Goal: Information Seeking & Learning: Learn about a topic

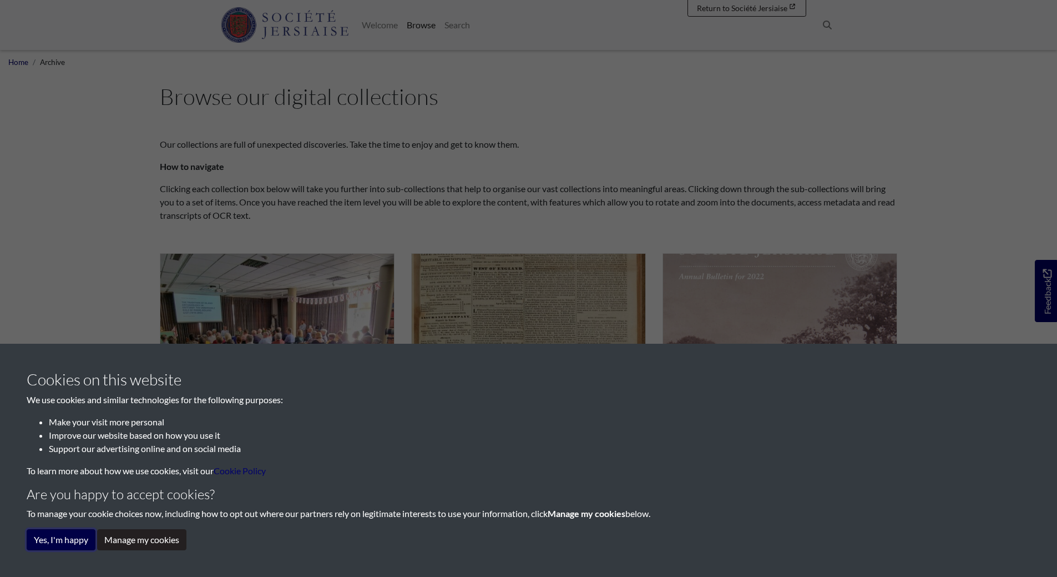
click at [83, 538] on button "Yes, I'm happy" at bounding box center [61, 539] width 69 height 21
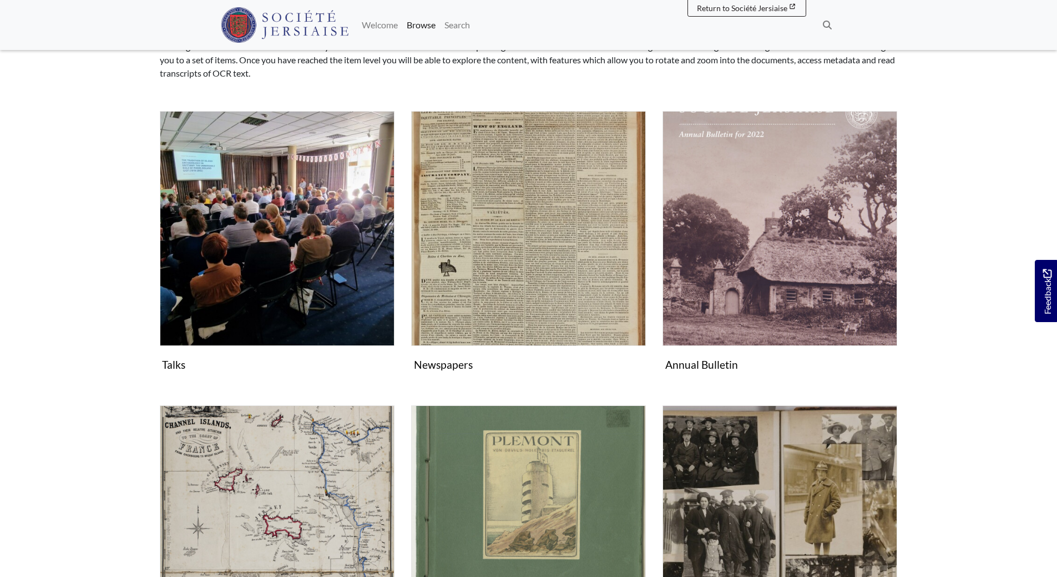
scroll to position [166, 0]
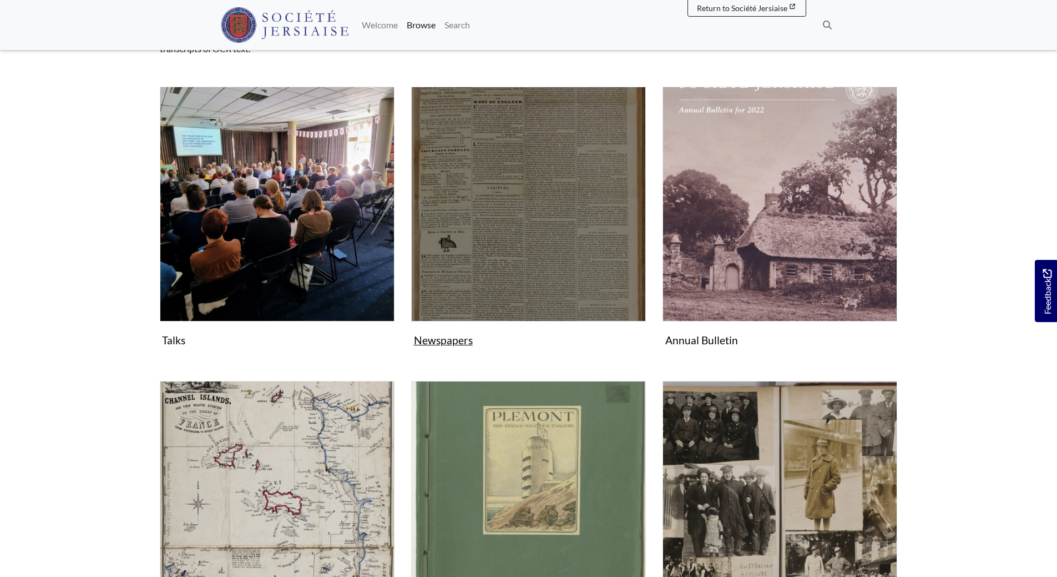
click at [481, 251] on img "Subcollection" at bounding box center [528, 204] width 235 height 235
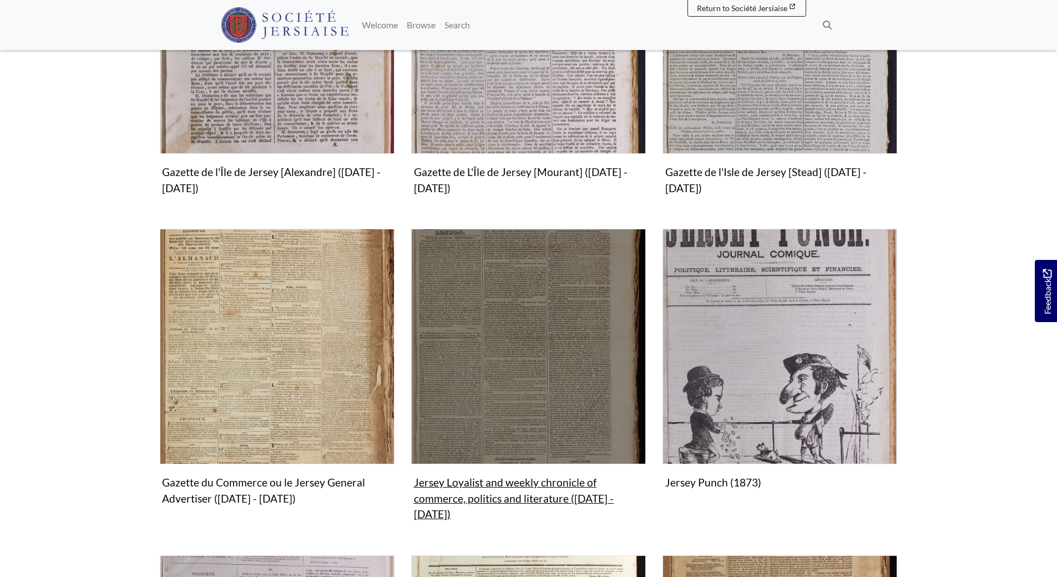
scroll to position [777, 0]
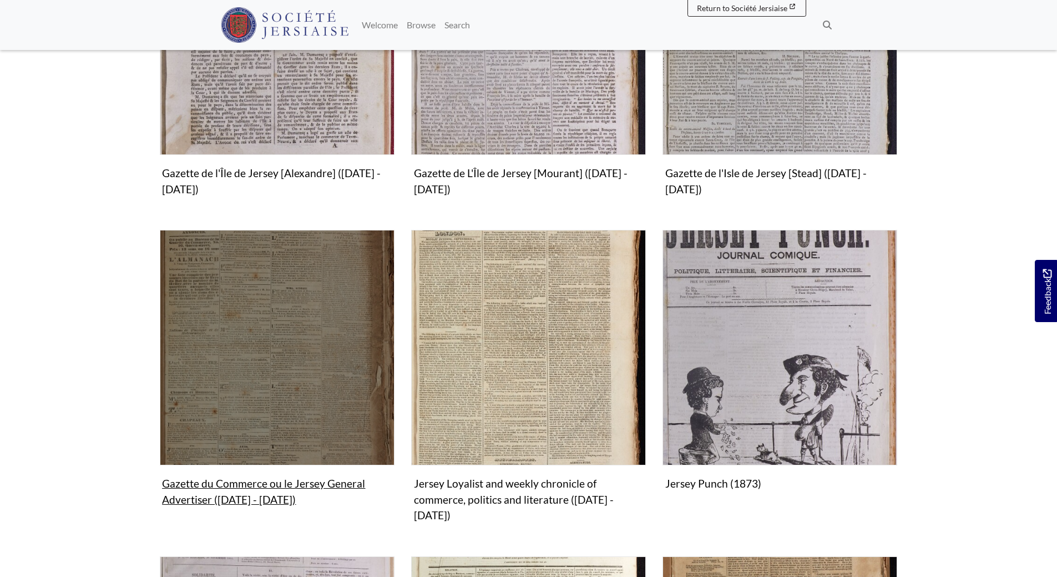
click at [310, 332] on img "Subcollection" at bounding box center [277, 347] width 235 height 235
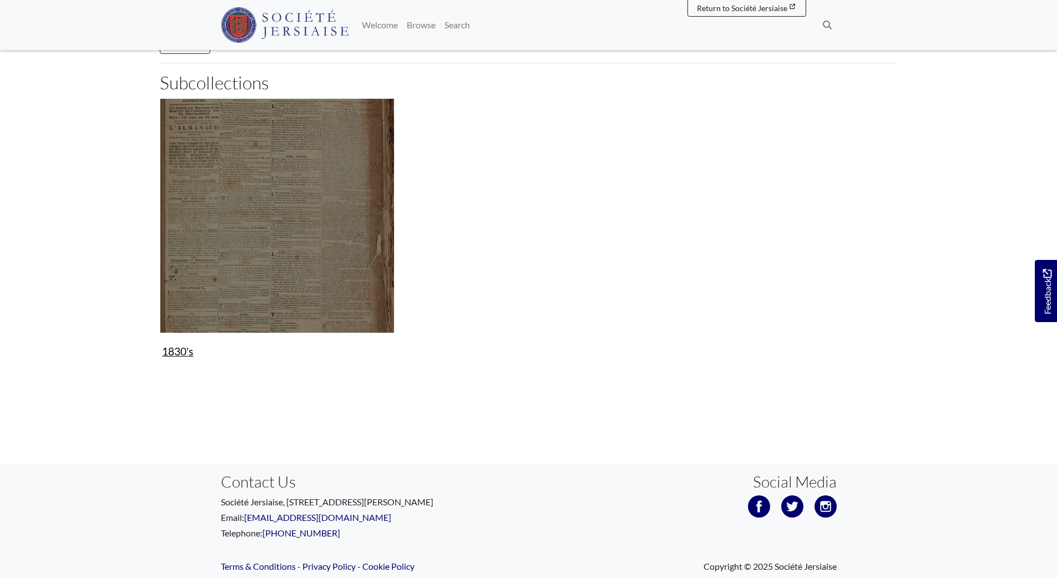
scroll to position [118, 0]
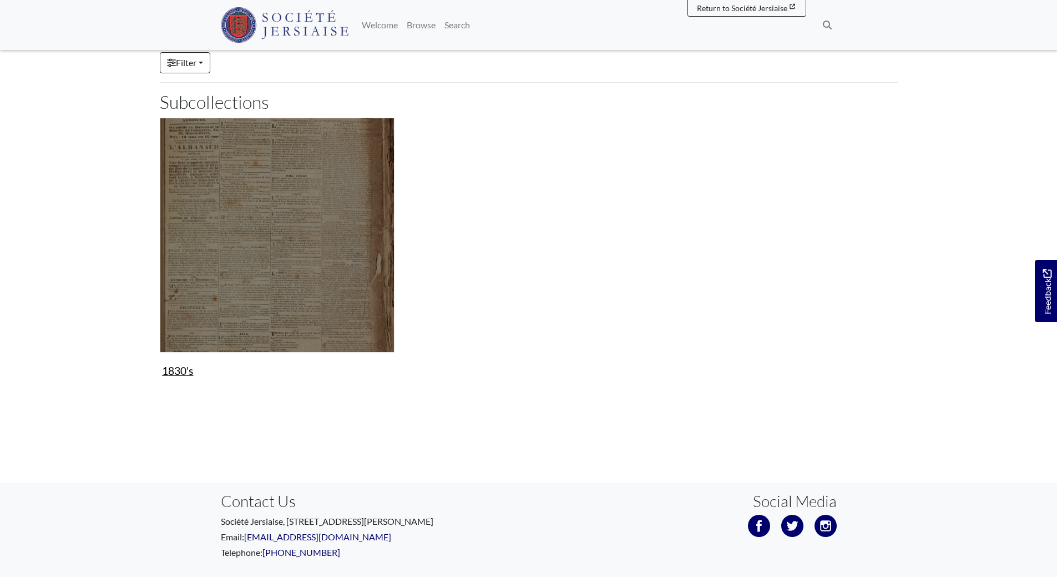
click at [299, 259] on img "Subcollection" at bounding box center [277, 235] width 235 height 235
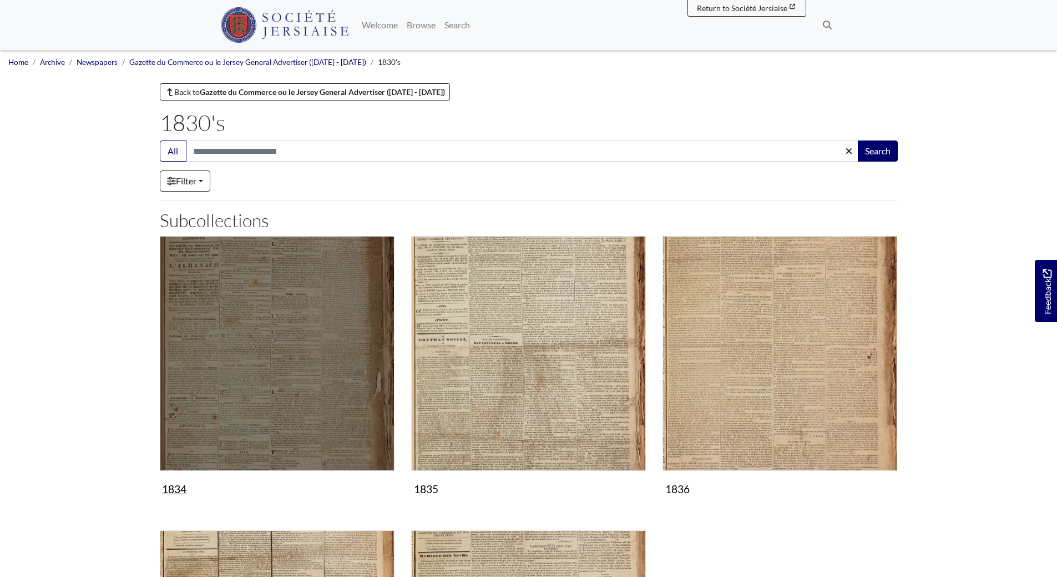
click at [290, 289] on img "Subcollection" at bounding box center [277, 353] width 235 height 235
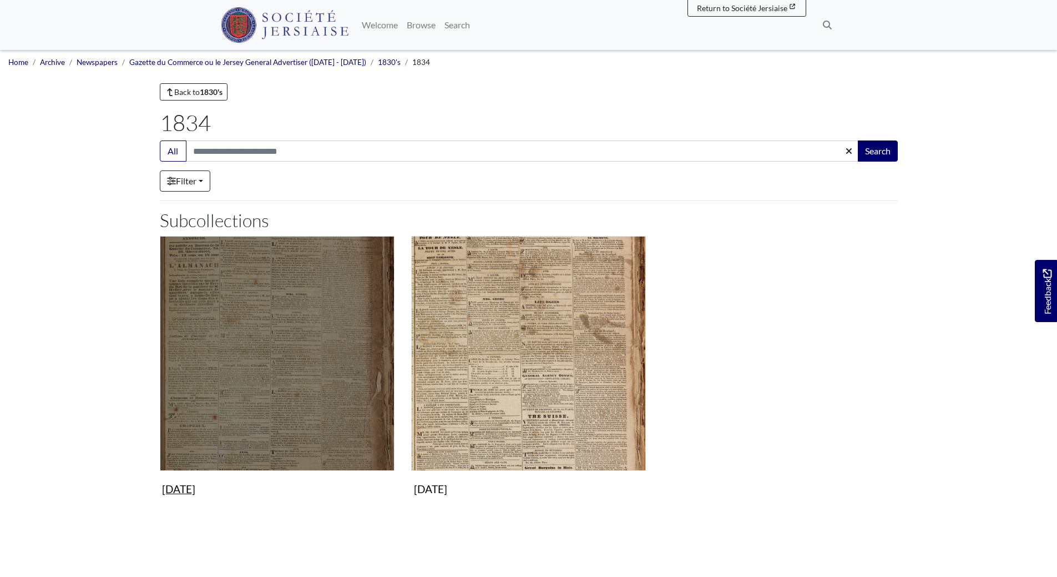
click at [290, 289] on img "Subcollection" at bounding box center [277, 353] width 235 height 235
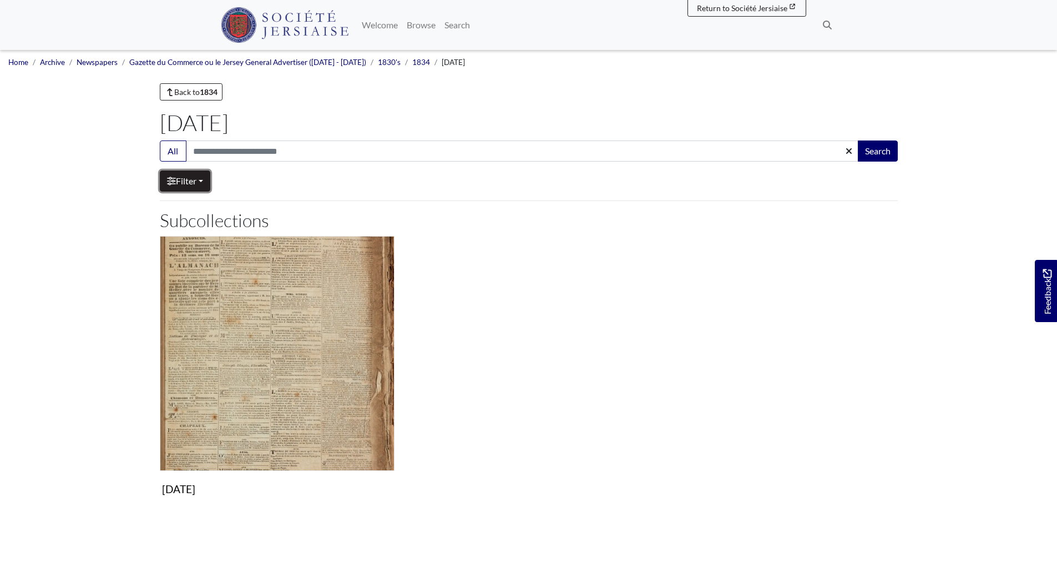
click at [205, 179] on link "Filter" at bounding box center [185, 180] width 50 height 21
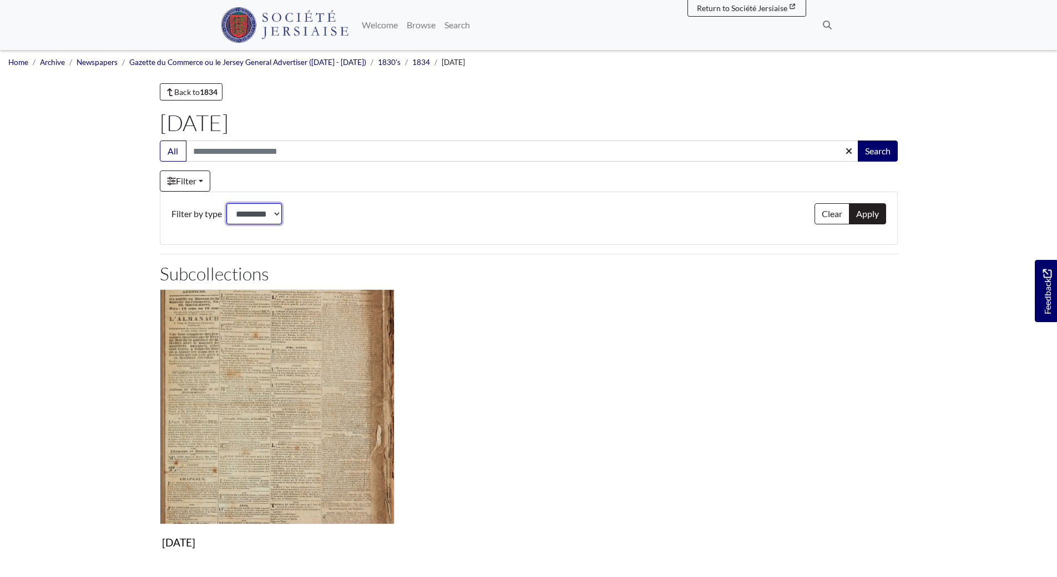
click at [279, 213] on select "*********" at bounding box center [253, 213] width 55 height 21
click at [227, 203] on select "*********" at bounding box center [253, 213] width 55 height 21
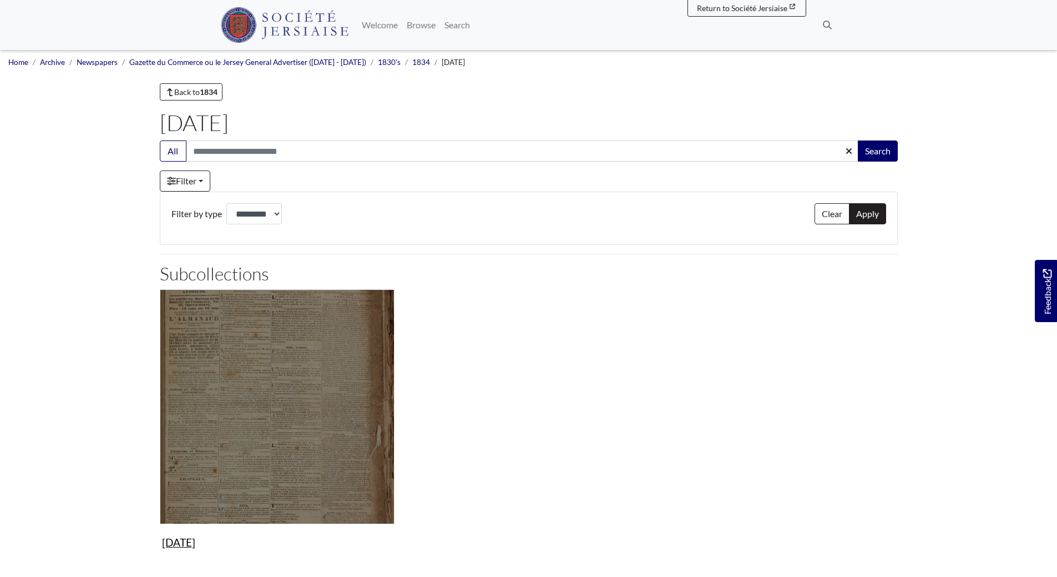
click at [294, 440] on img "Subcollection" at bounding box center [277, 406] width 235 height 235
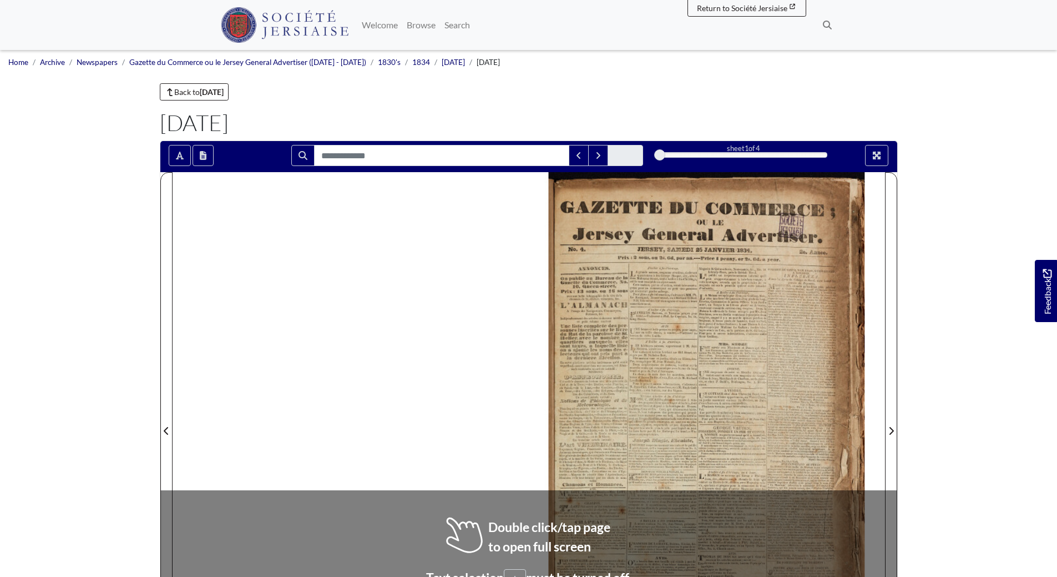
click at [736, 378] on div at bounding box center [707, 424] width 356 height 504
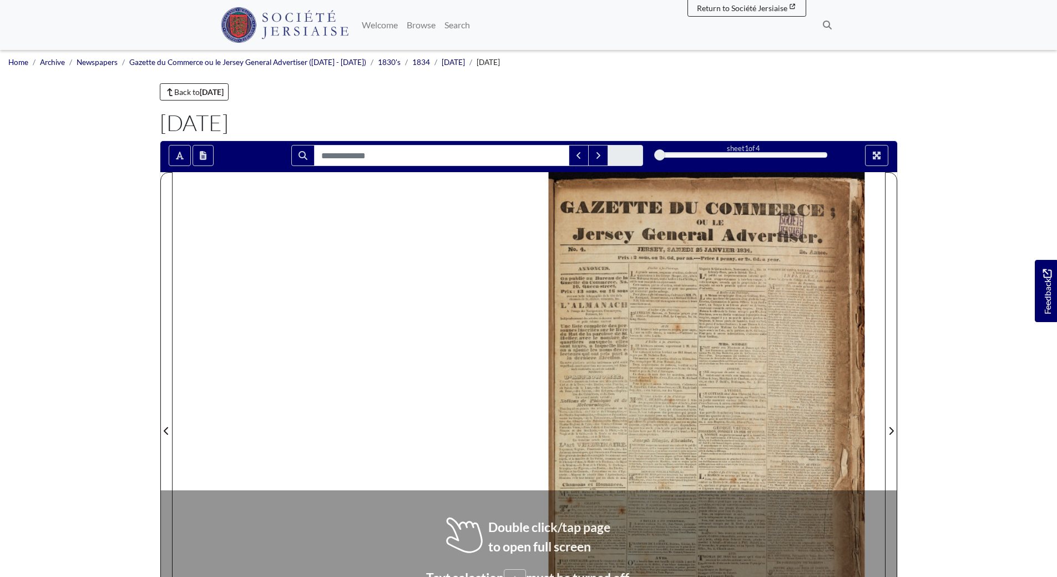
click at [736, 378] on div at bounding box center [707, 424] width 356 height 504
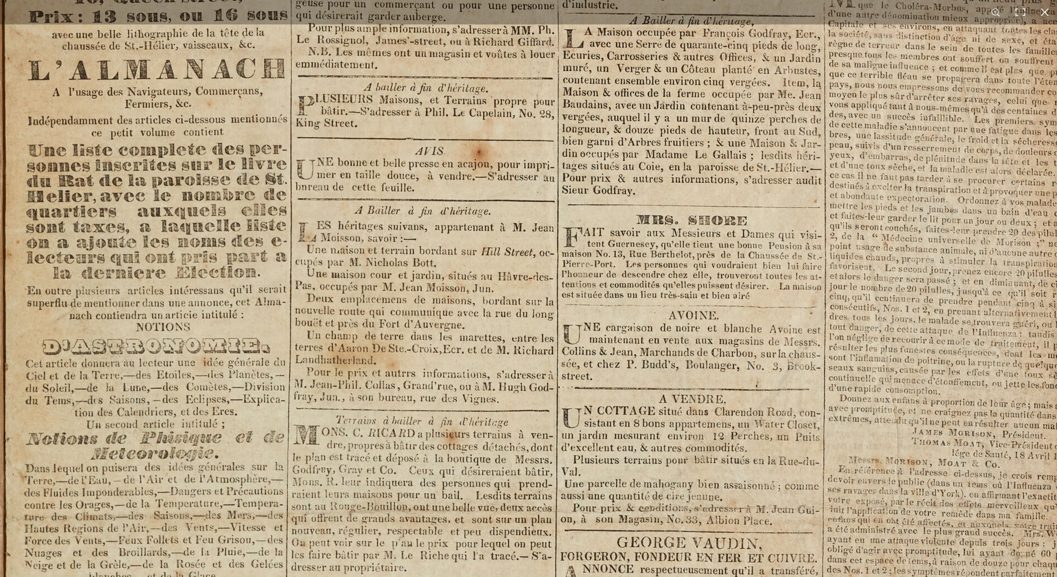
click at [655, 442] on img at bounding box center [591, 528] width 1373 height 1942
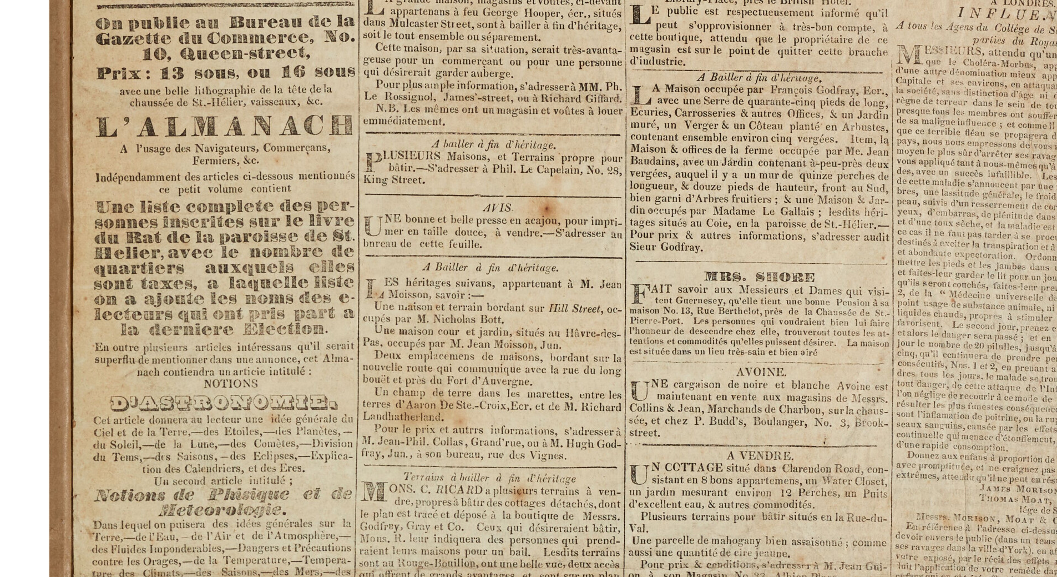
click at [550, 237] on img at bounding box center [658, 585] width 1373 height 1942
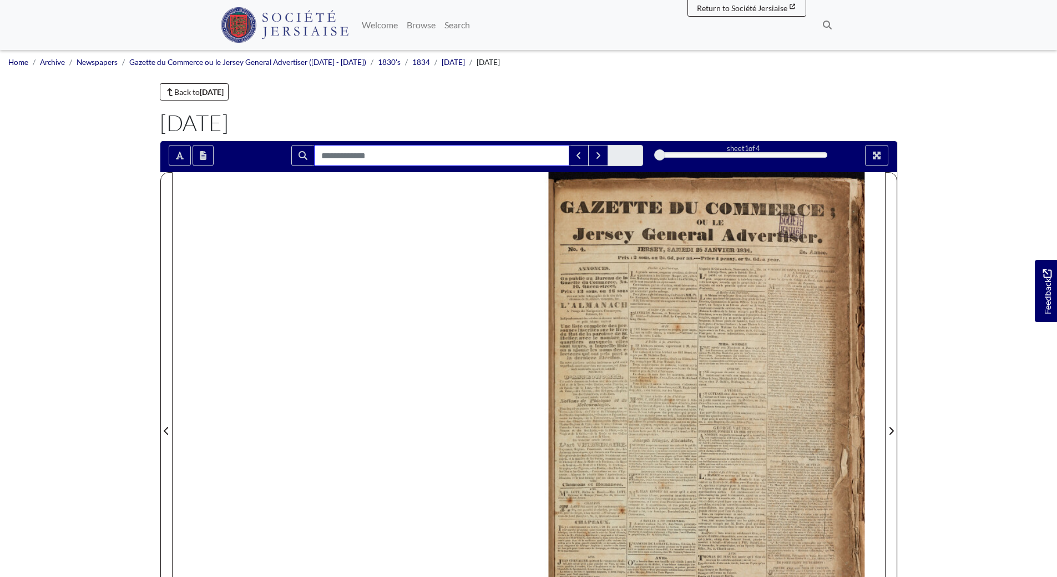
click at [436, 154] on input "Search for" at bounding box center [441, 155] width 255 height 21
type input "******"
click at [299, 155] on icon "Search" at bounding box center [303, 155] width 9 height 9
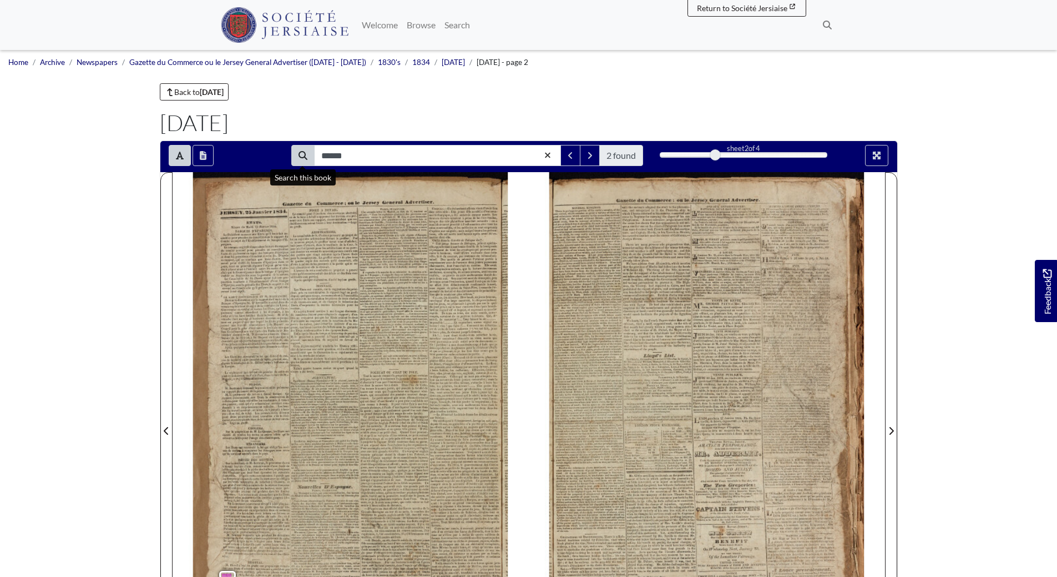
click at [322, 300] on span "circulation" at bounding box center [319, 299] width 16 height 4
click at [878, 155] on icon "Full screen mode" at bounding box center [877, 155] width 8 height 8
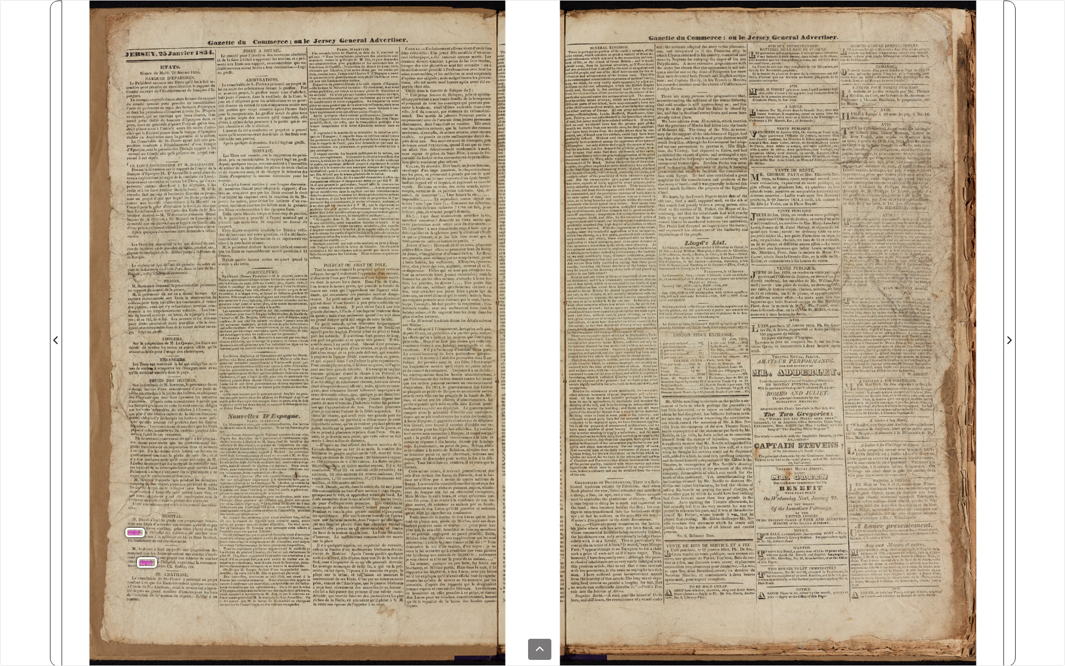
click at [307, 382] on span "que" at bounding box center [305, 383] width 5 height 4
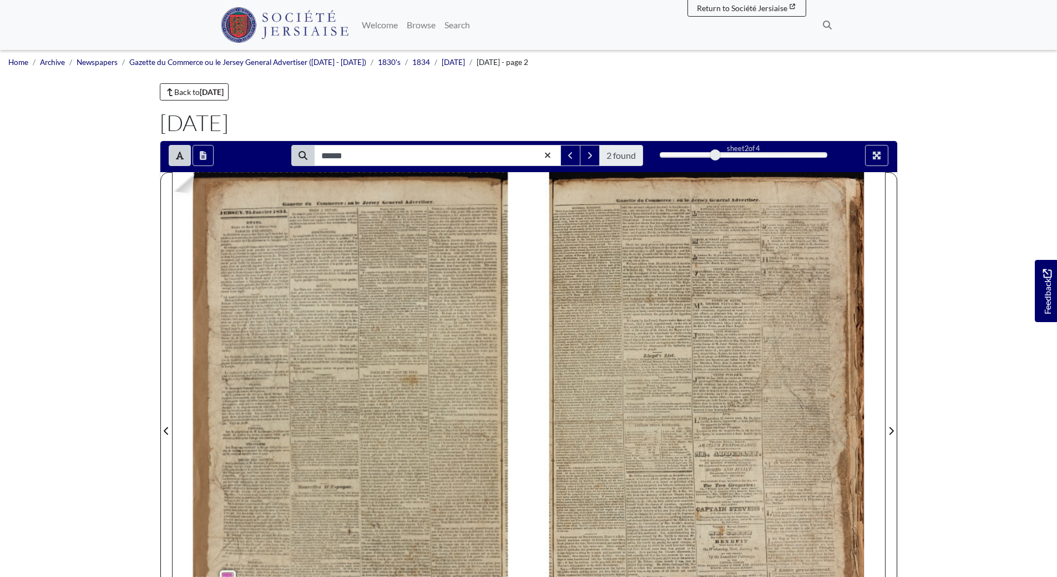
click at [191, 194] on img at bounding box center [351, 424] width 356 height 504
click at [191, 191] on img at bounding box center [351, 424] width 356 height 504
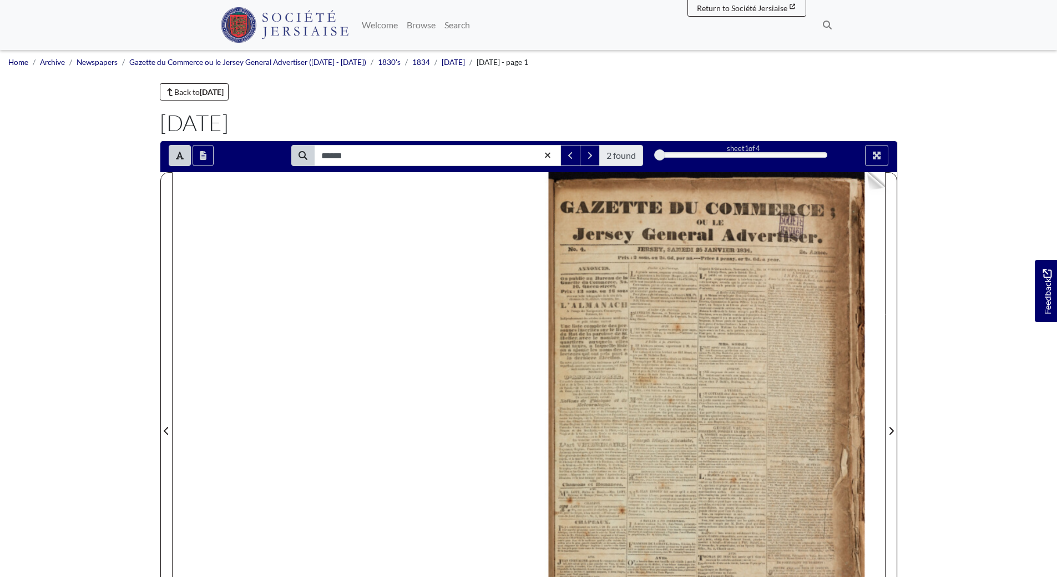
click at [870, 190] on div "GAZETTE DU COMMERCE ; OU LE SCUETE Jersey General Advertiser . No. 4 . ANNONCES…" at bounding box center [717, 424] width 336 height 504
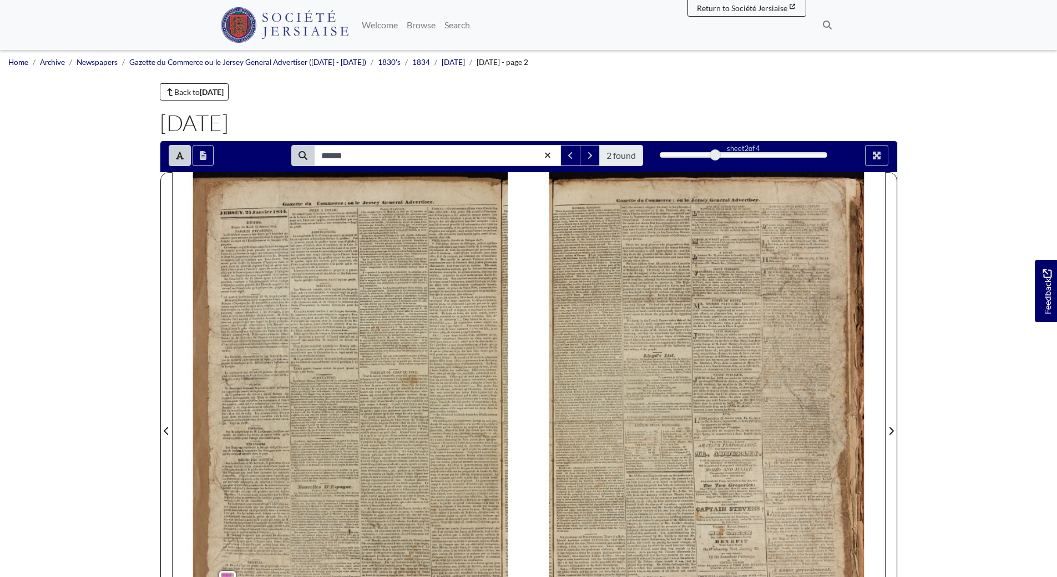
drag, startPoint x: 714, startPoint y: 153, endPoint x: 730, endPoint y: 151, distance: 16.1
click at [730, 151] on div "2" at bounding box center [744, 154] width 168 height 11
click at [872, 154] on icon "Full screen mode" at bounding box center [876, 155] width 9 height 9
click at [177, 154] on icon "Toggle text selection (Alt+T)" at bounding box center [180, 155] width 8 height 9
click at [179, 154] on icon "Toggle text selection (Alt+T)" at bounding box center [180, 155] width 8 height 8
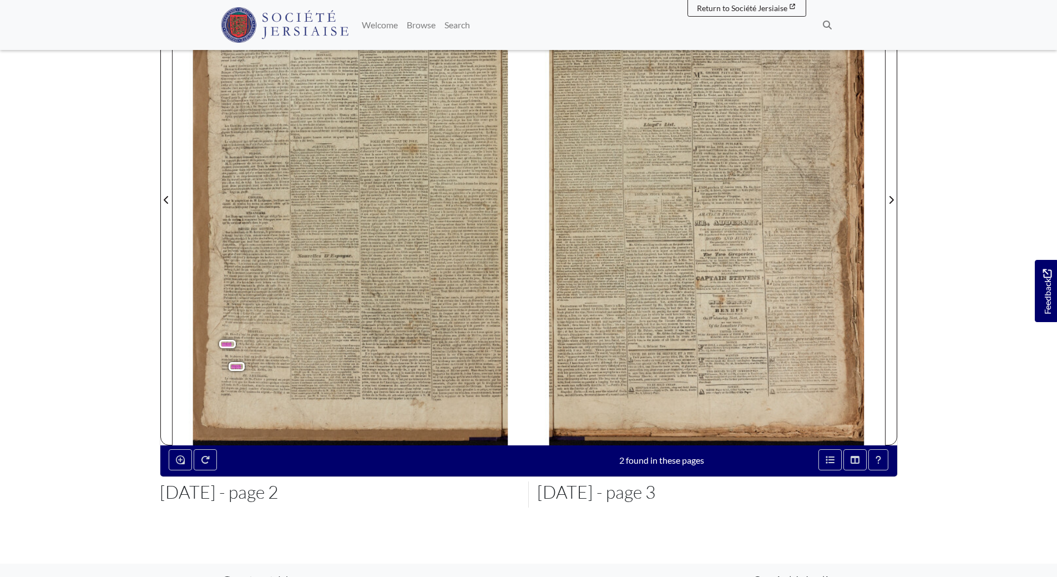
scroll to position [239, 0]
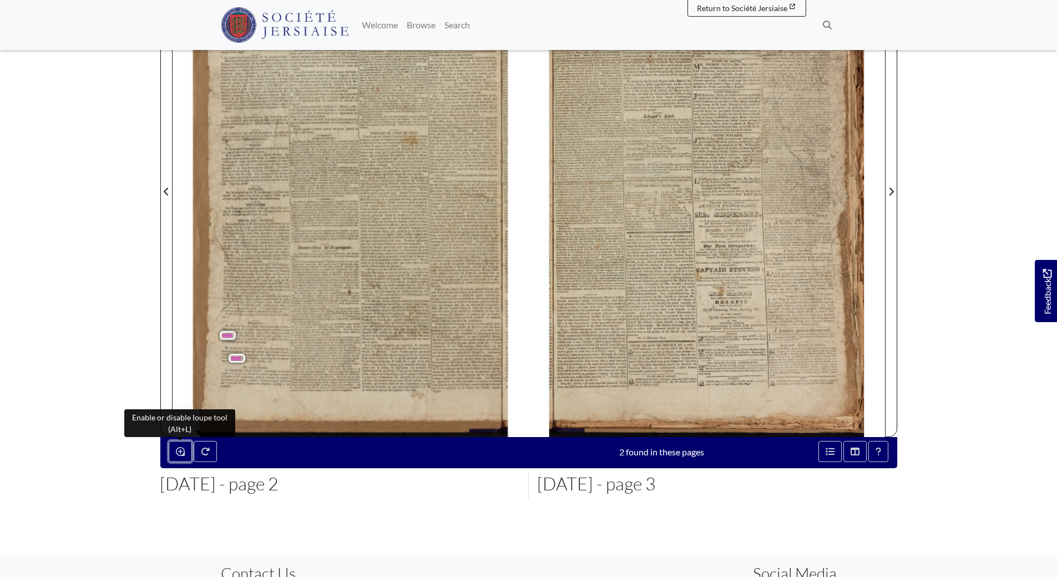
drag, startPoint x: 176, startPoint y: 449, endPoint x: 223, endPoint y: 371, distance: 91.1
click at [223, 371] on div "****** 2 found sheet 2 of 4 2 * The metadata has moved. You can now access the …" at bounding box center [529, 184] width 738 height 567
click at [178, 448] on icon "Enable or disable loupe tool (Alt+L)" at bounding box center [180, 451] width 9 height 9
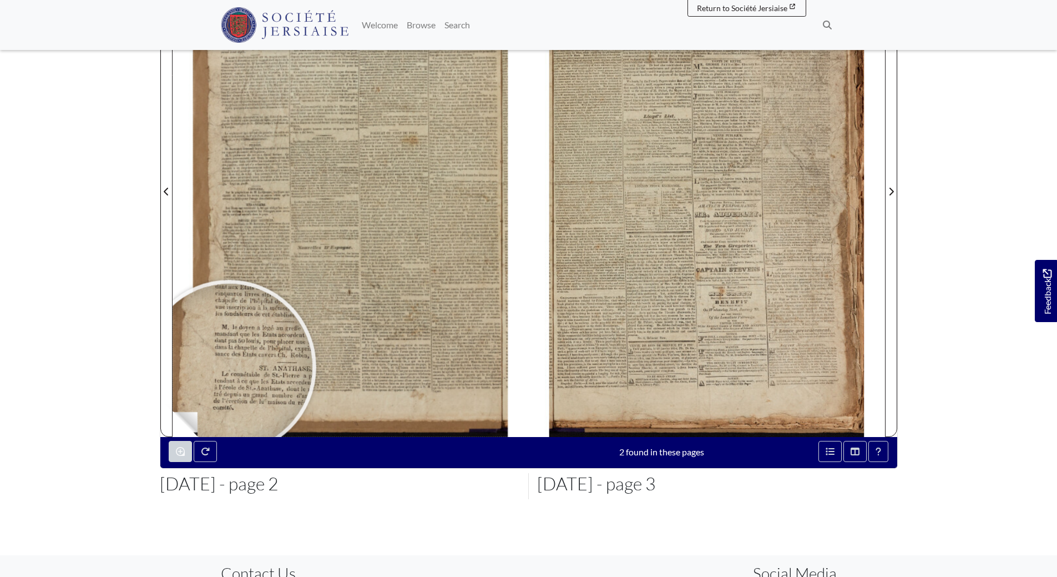
click at [229, 367] on div at bounding box center [228, 367] width 166 height 166
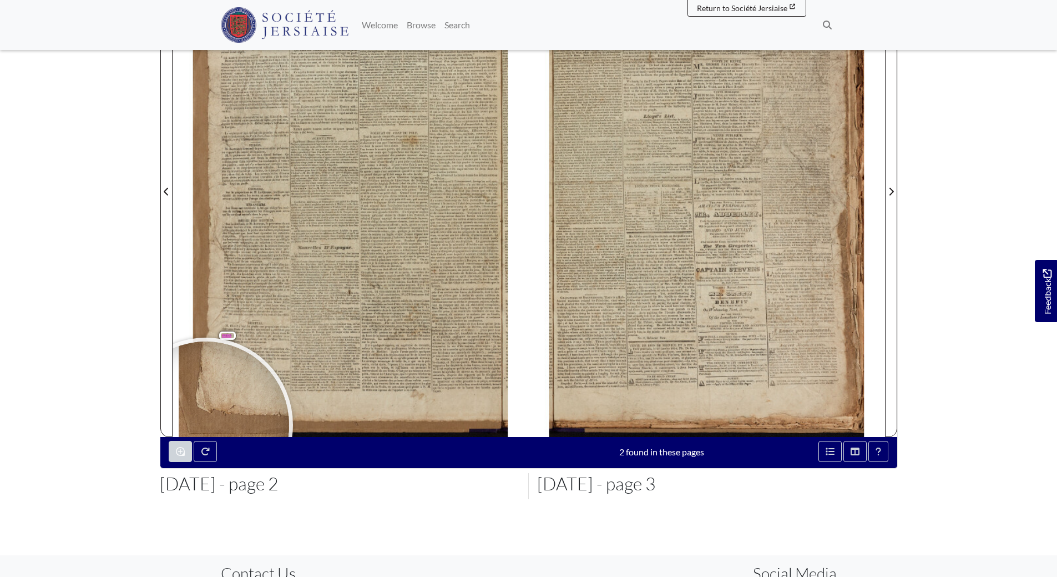
click at [193, 507] on div "Loading ****** 2 found sheet 2 of 4 2 *" at bounding box center [528, 205] width 755 height 609
click at [183, 451] on icon "Enable or disable loupe tool (Alt+L)" at bounding box center [180, 451] width 9 height 9
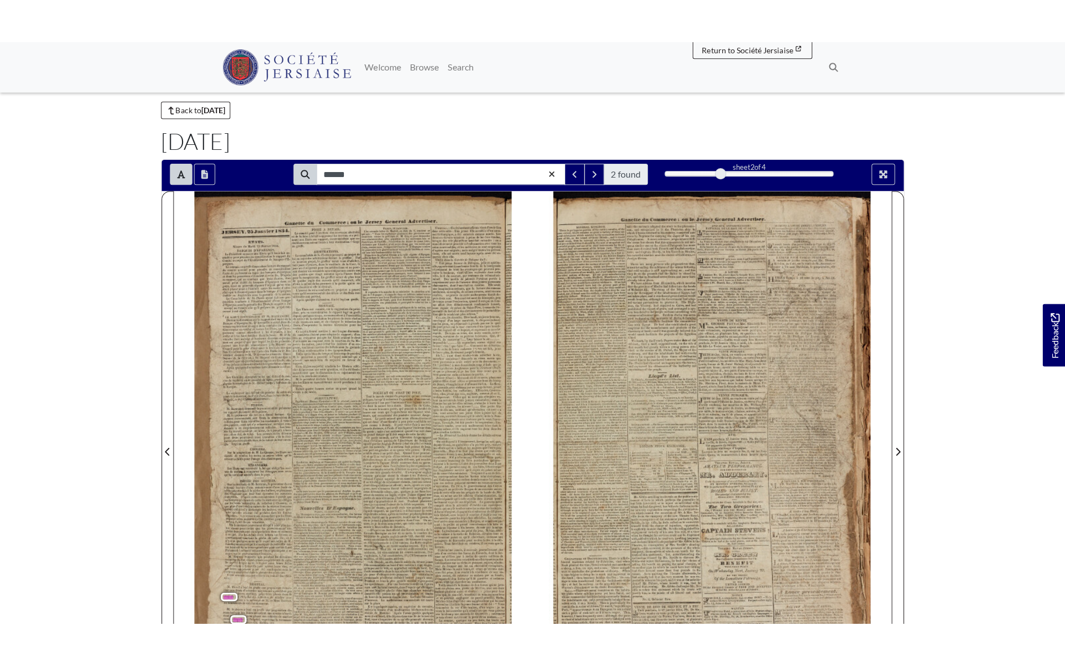
scroll to position [0, 0]
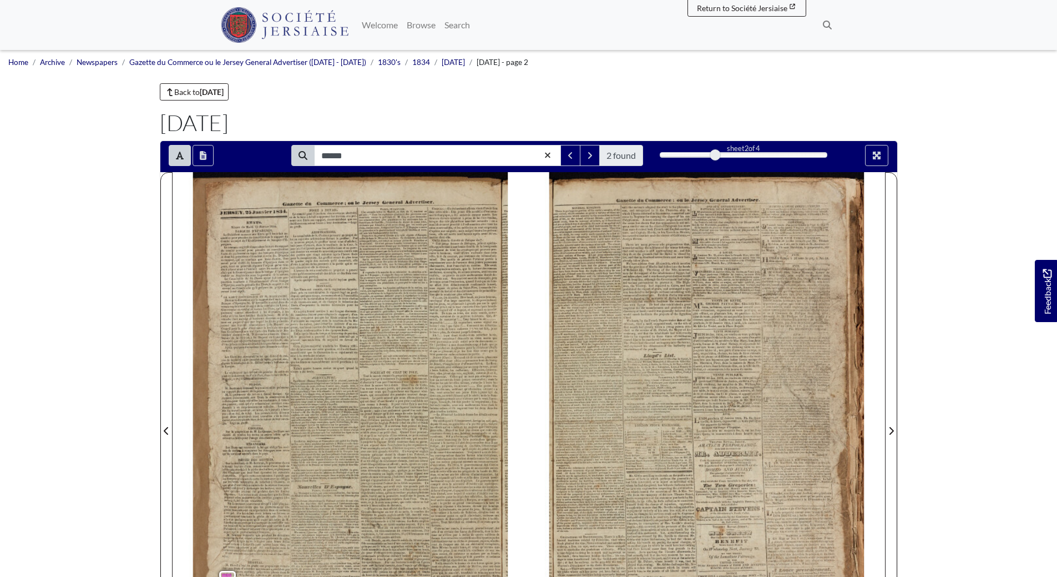
click at [752, 155] on div at bounding box center [744, 155] width 168 height 6
click at [824, 153] on div "3" at bounding box center [744, 154] width 168 height 11
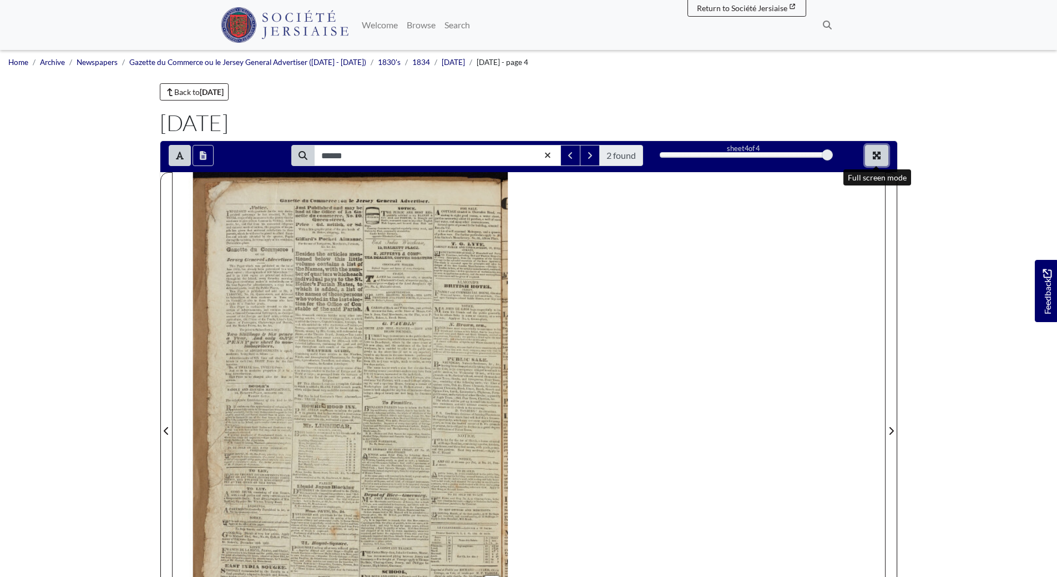
click at [876, 155] on icon "Full screen mode" at bounding box center [877, 155] width 8 height 8
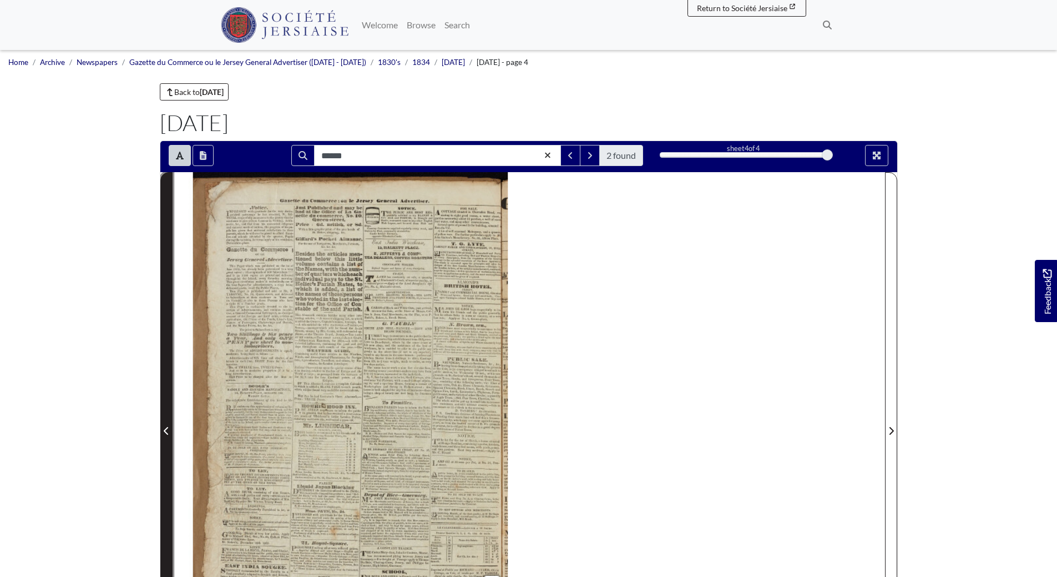
click at [167, 430] on icon "Previous Page" at bounding box center [167, 430] width 6 height 9
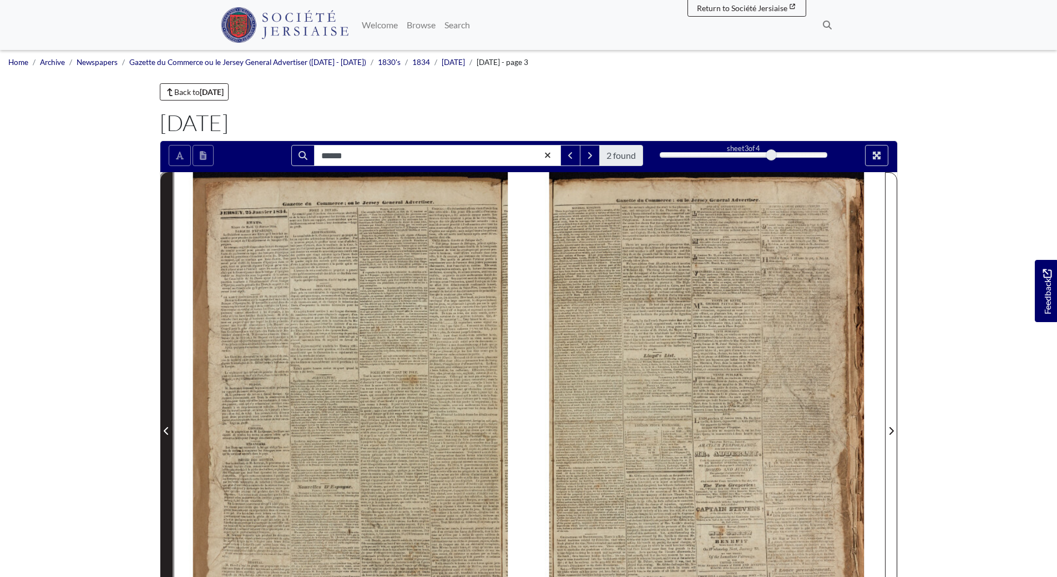
click at [167, 430] on icon "Previous Page" at bounding box center [167, 430] width 6 height 9
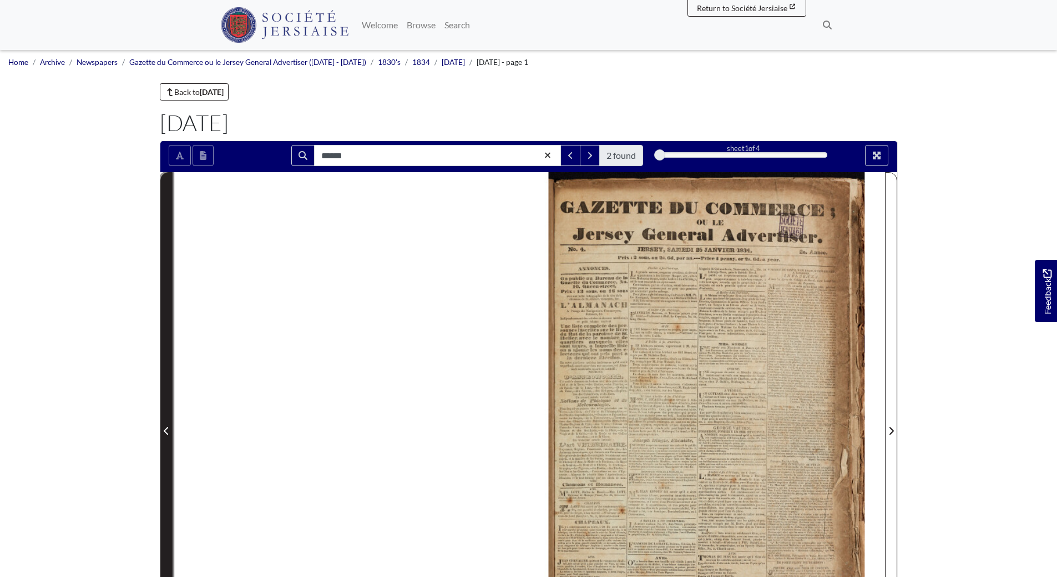
click at [165, 431] on icon "Previous Page" at bounding box center [167, 430] width 6 height 9
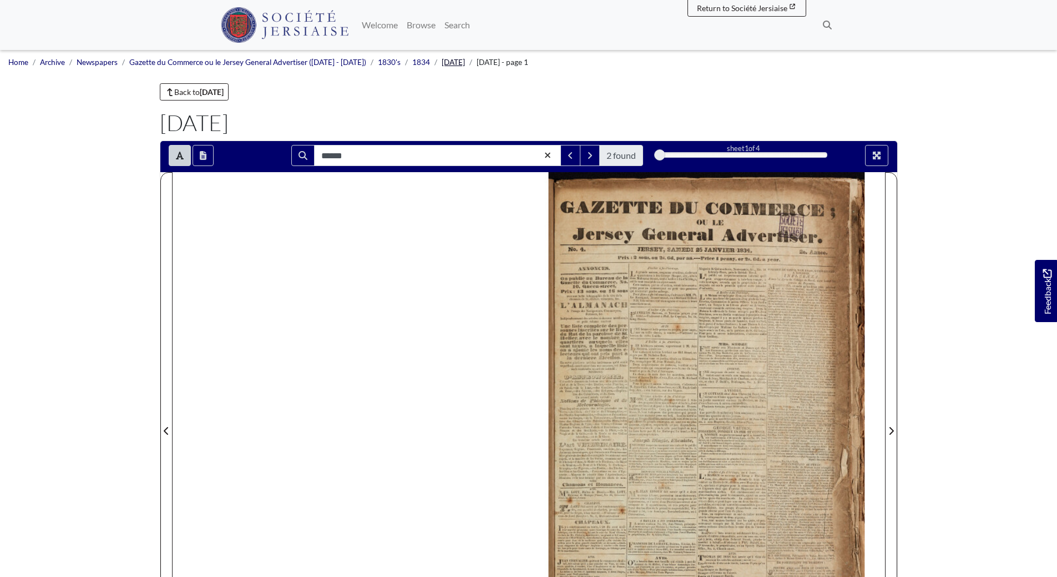
click at [462, 64] on link "January 1834" at bounding box center [453, 62] width 23 height 9
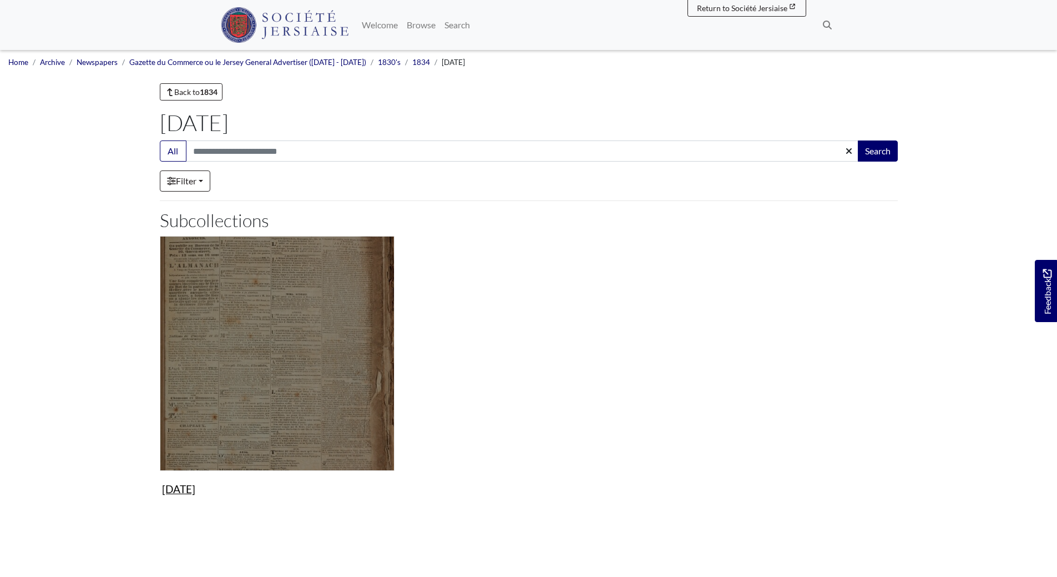
click at [180, 491] on figure "25th January 1834 Collection" at bounding box center [277, 368] width 235 height 264
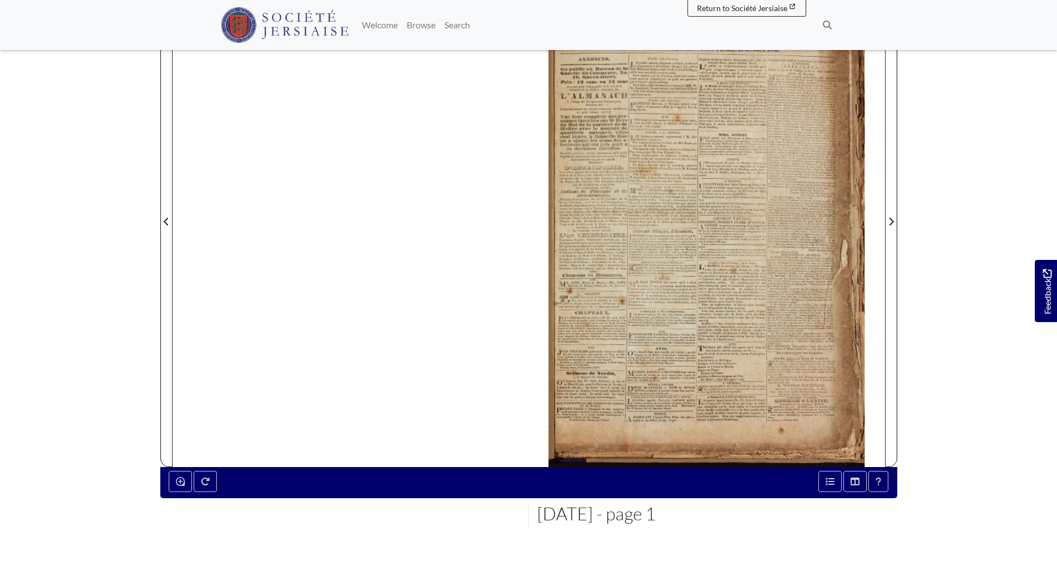
scroll to position [154, 0]
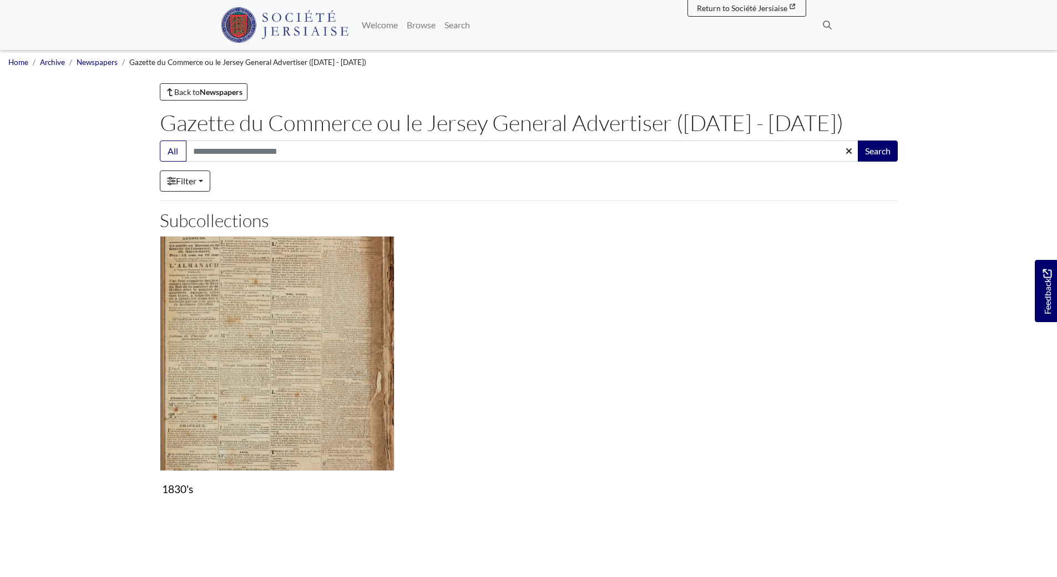
scroll to position [118, 0]
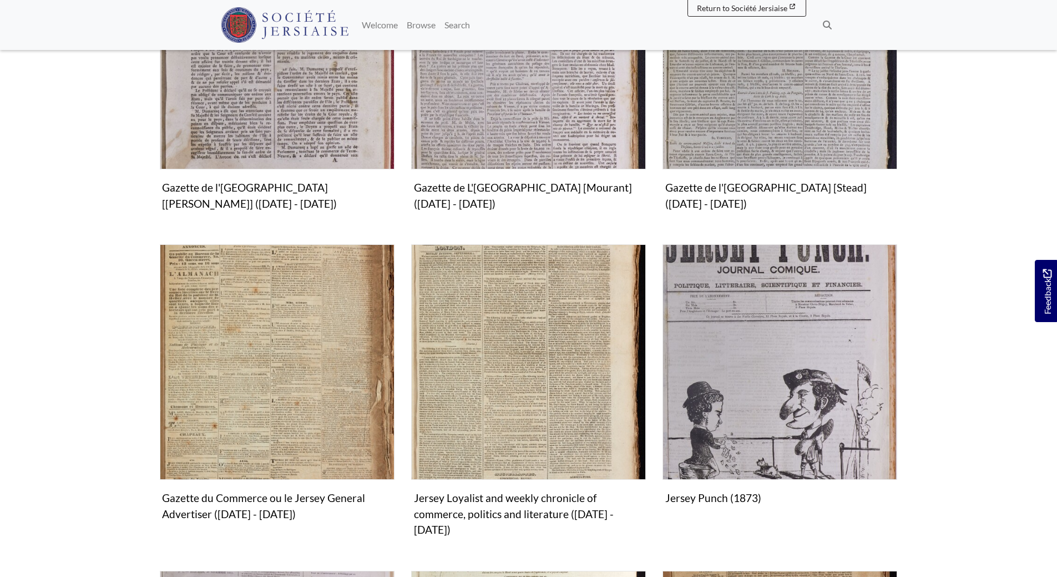
scroll to position [762, 0]
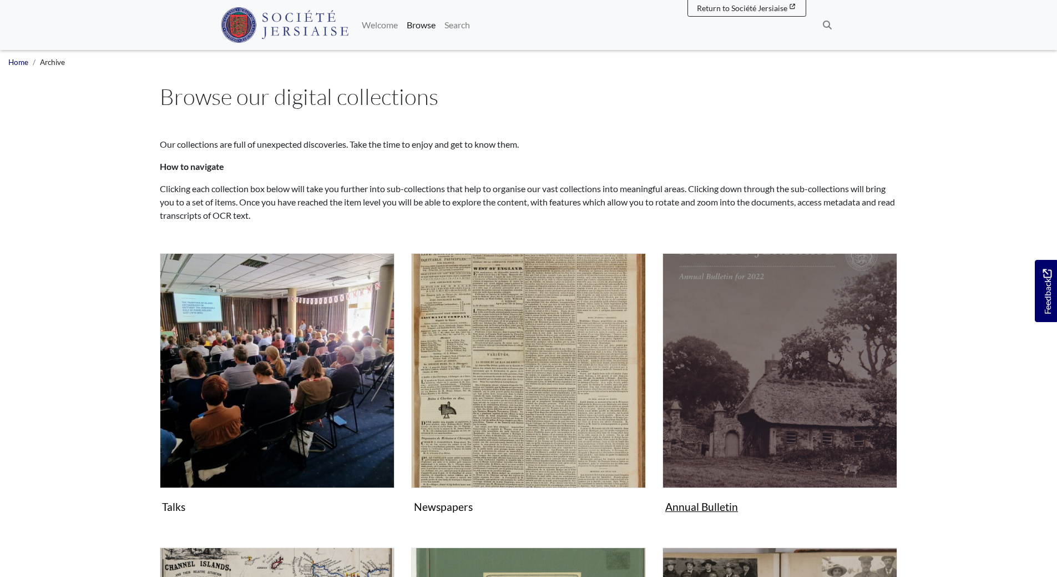
click at [769, 337] on img "Subcollection" at bounding box center [780, 370] width 235 height 235
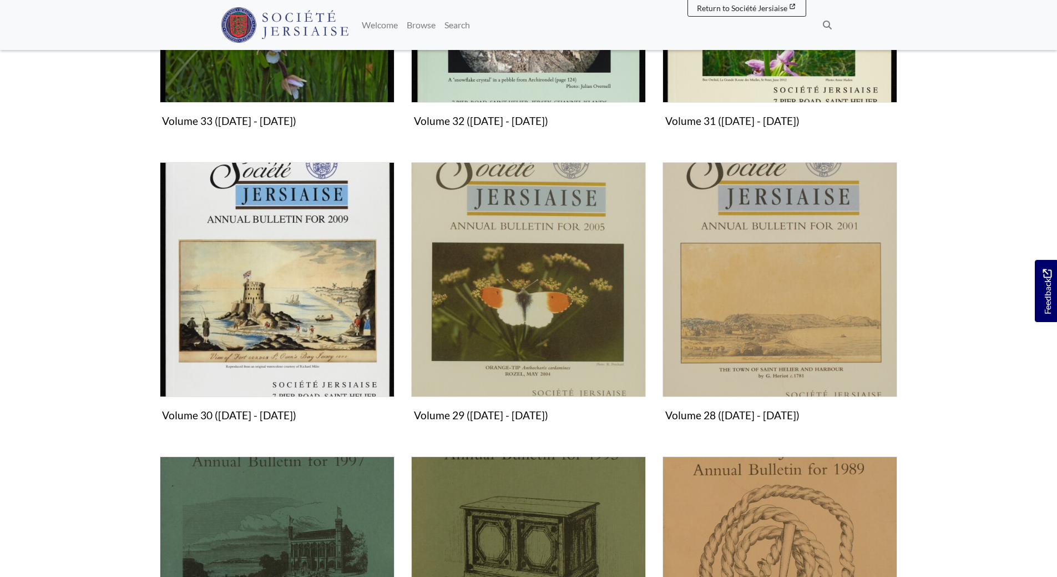
scroll to position [610, 0]
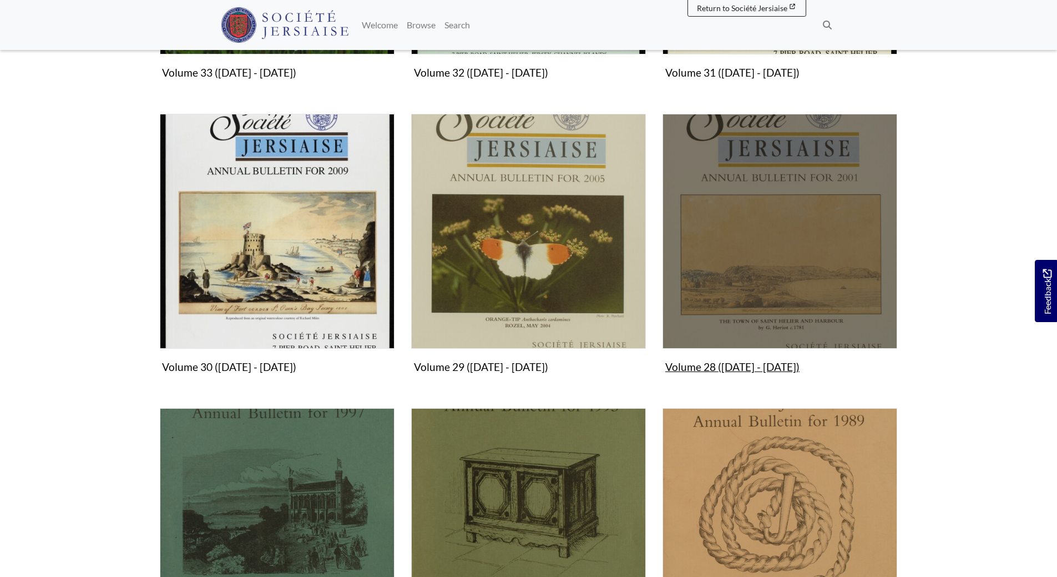
click at [733, 275] on img "Subcollection" at bounding box center [780, 231] width 235 height 235
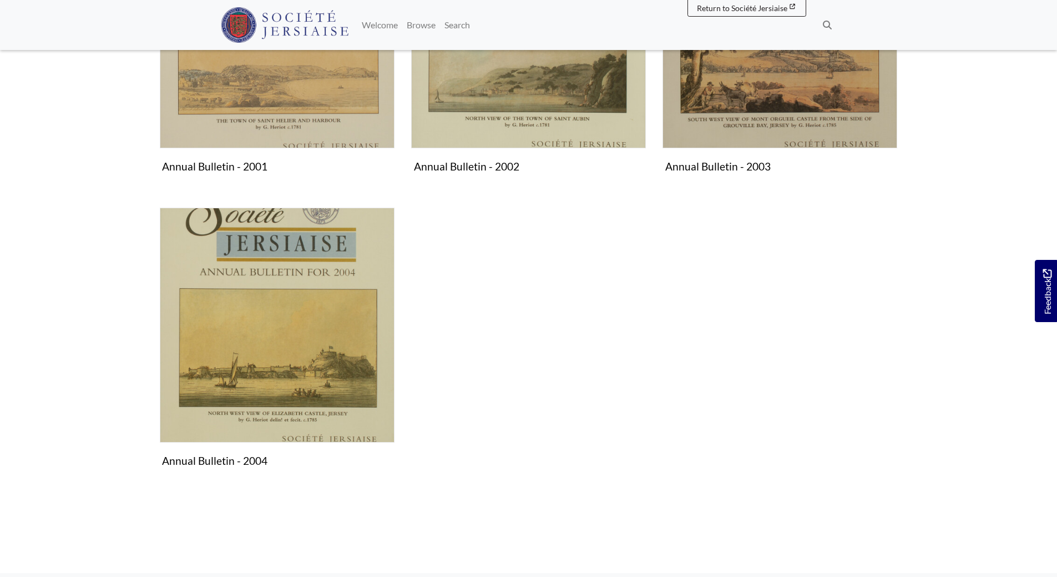
scroll to position [444, 0]
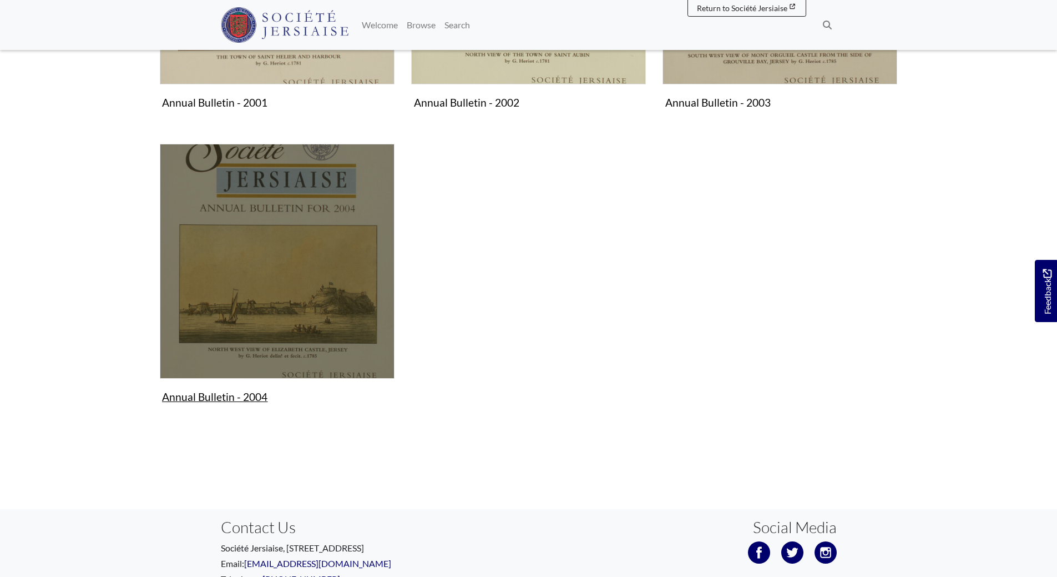
click at [331, 285] on img "Subcollection" at bounding box center [277, 261] width 235 height 235
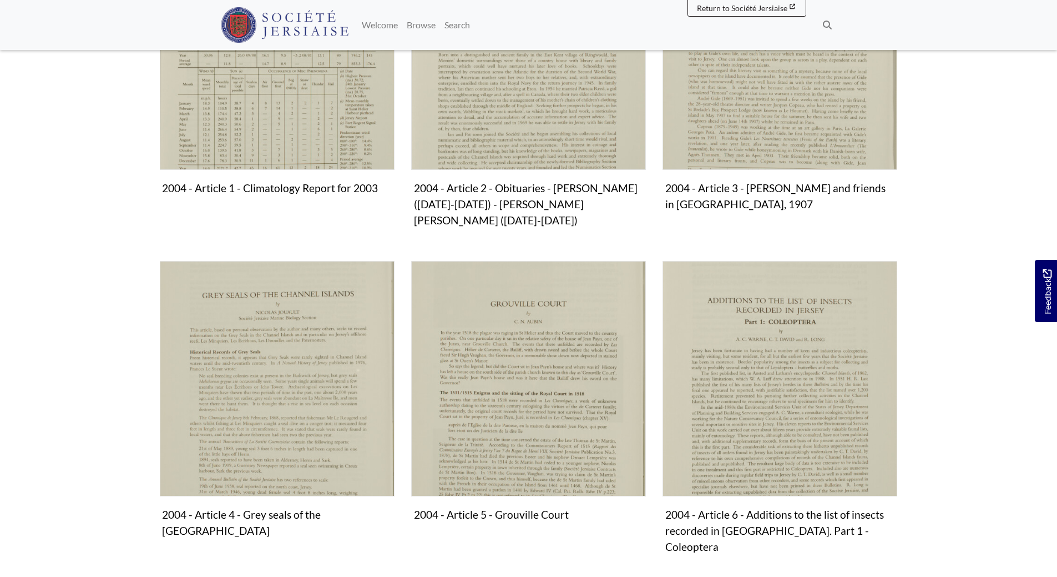
scroll to position [361, 0]
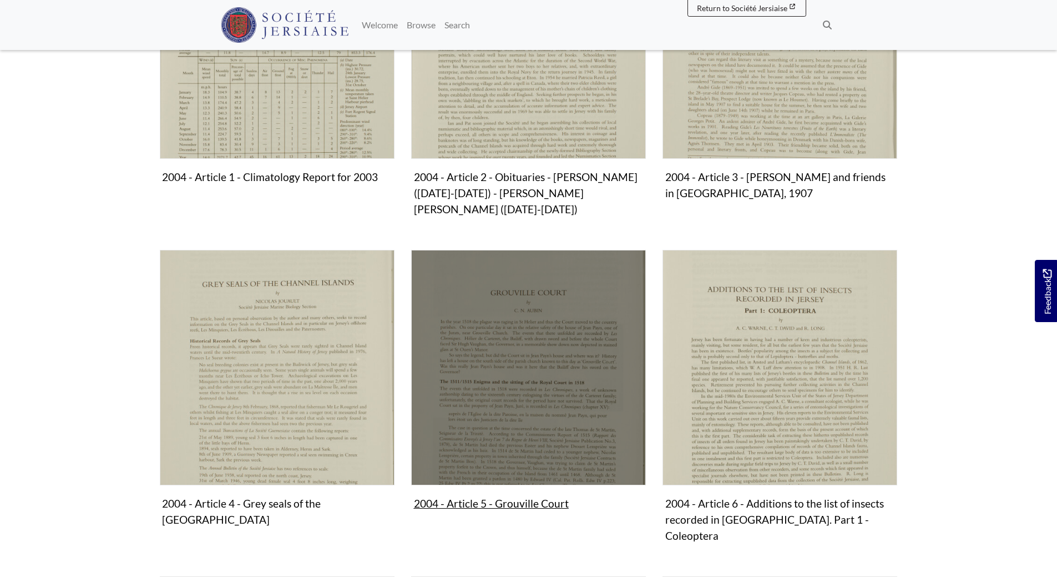
click at [534, 345] on img "Subcollection" at bounding box center [528, 367] width 235 height 235
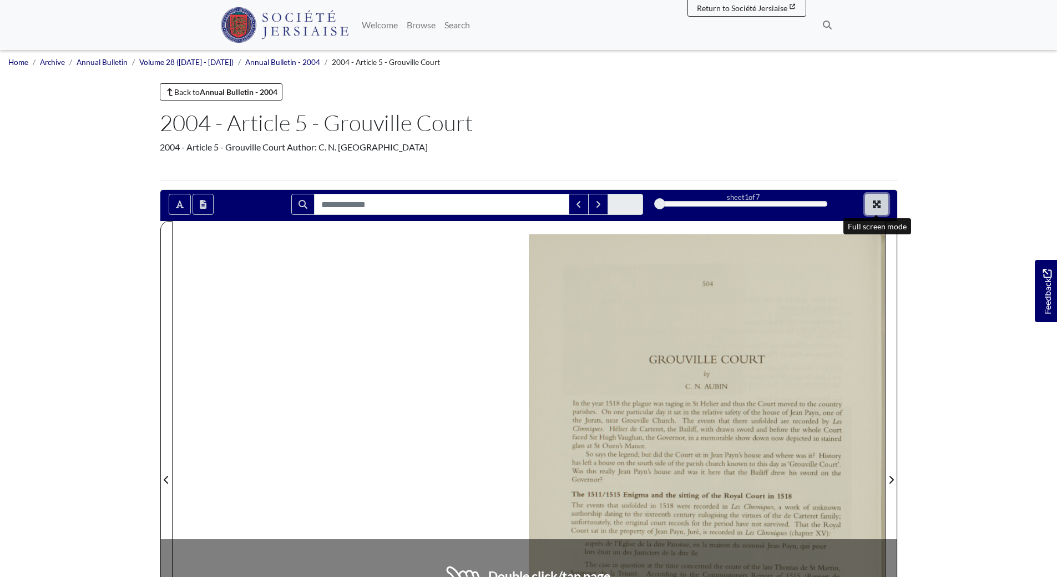
click at [876, 205] on icon "Full screen mode" at bounding box center [877, 204] width 8 height 8
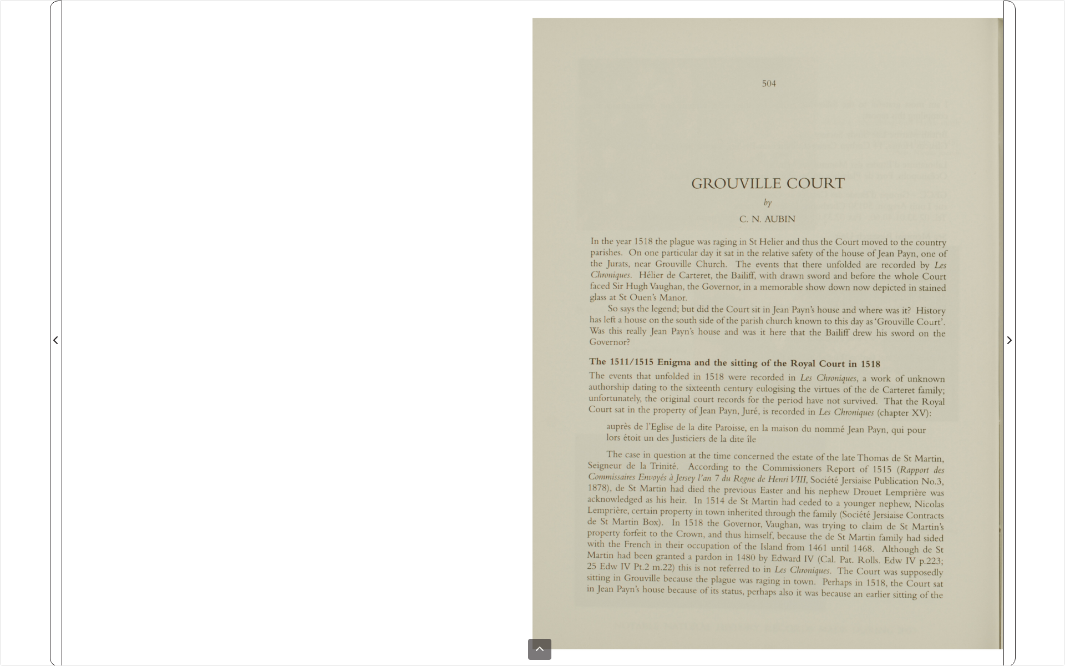
click at [430, 270] on div at bounding box center [533, 334] width 942 height 666
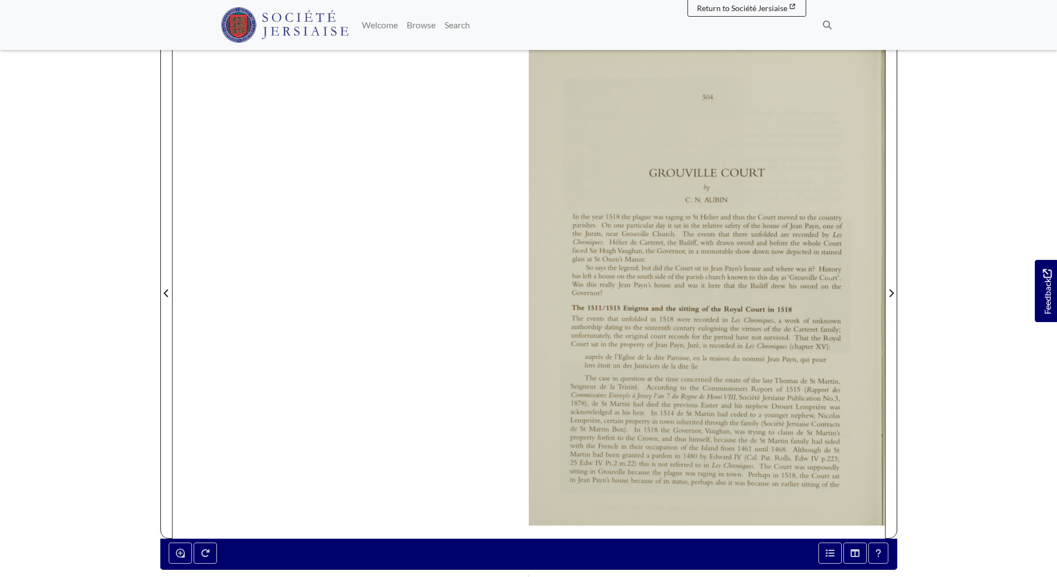
scroll to position [188, 0]
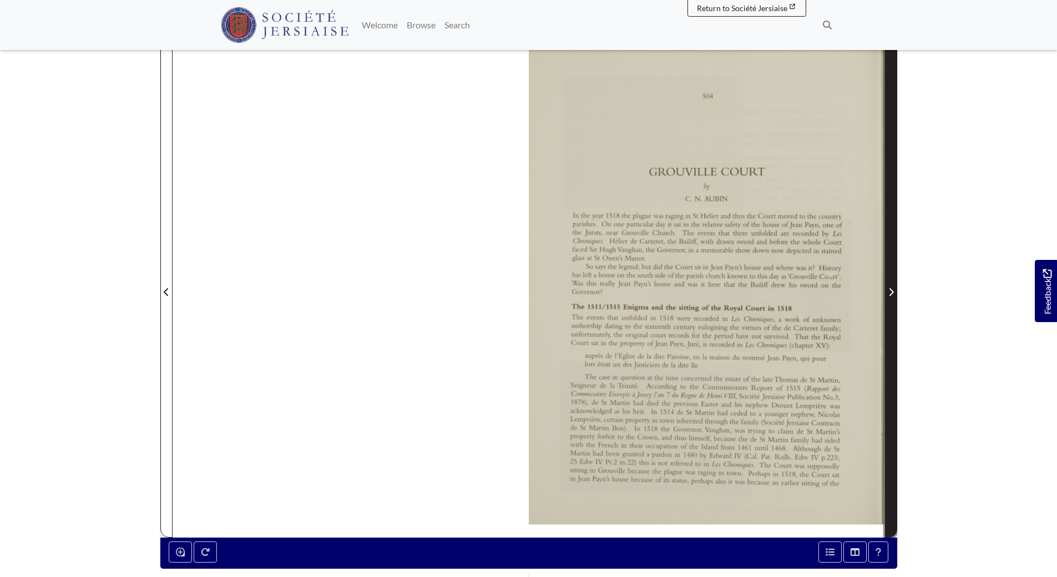
click at [892, 290] on icon "Next Page" at bounding box center [891, 291] width 6 height 9
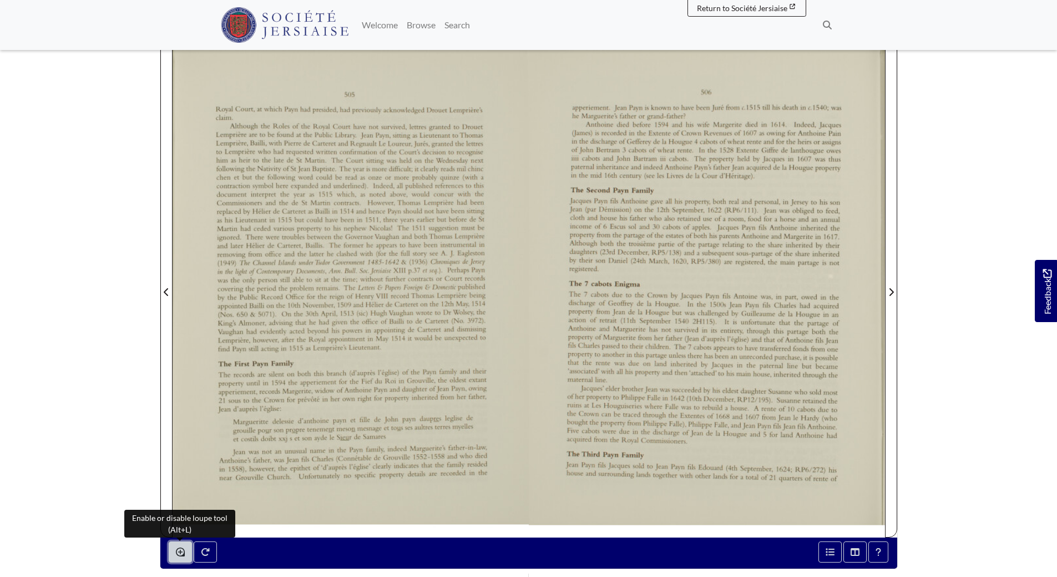
click at [180, 551] on icon "Enable or disable loupe tool (Alt+L)" at bounding box center [180, 551] width 9 height 9
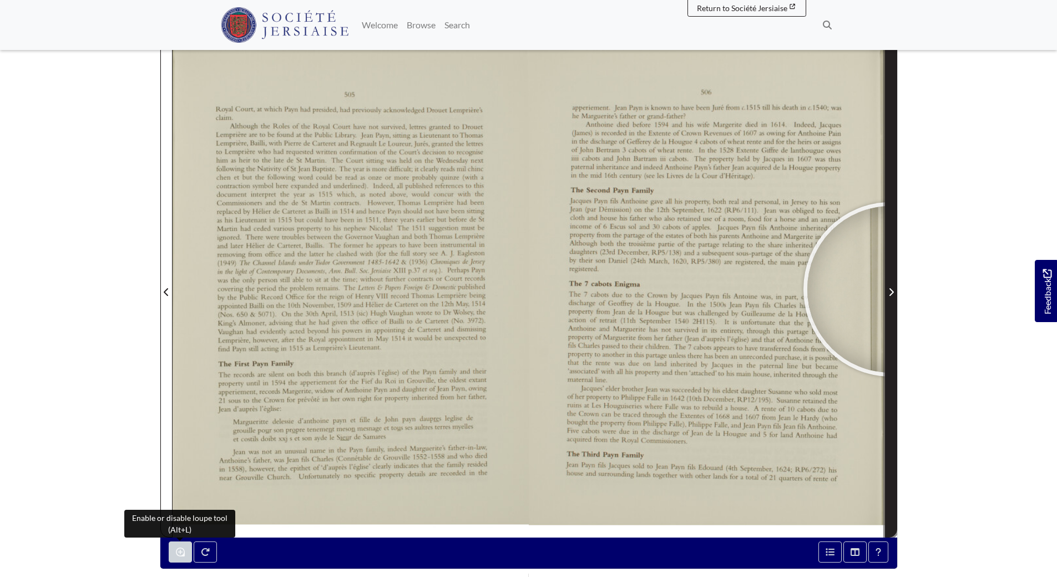
click at [891, 289] on icon "Next Page" at bounding box center [891, 292] width 4 height 8
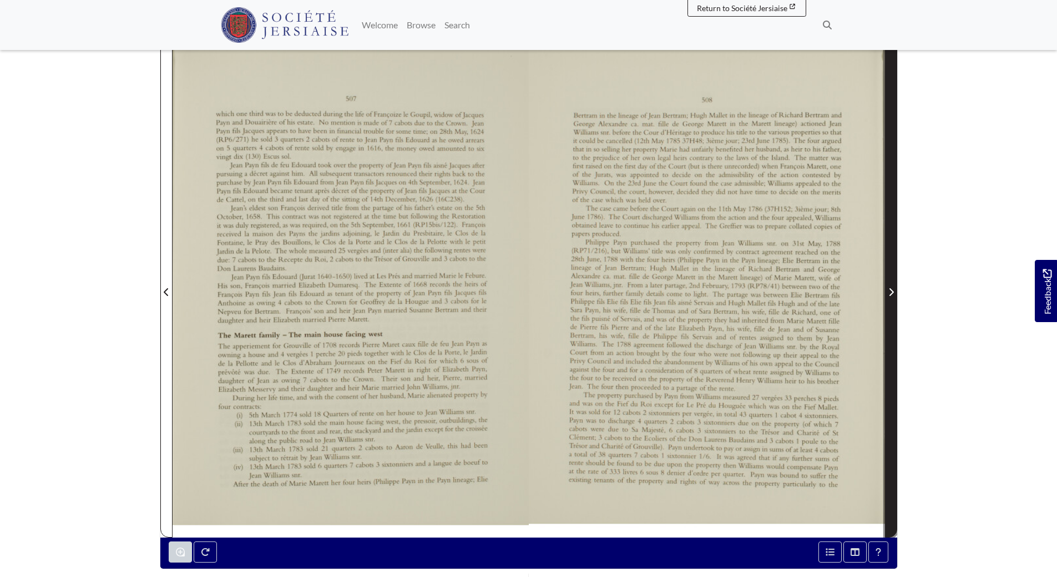
click at [891, 289] on icon "Next Page" at bounding box center [891, 292] width 4 height 8
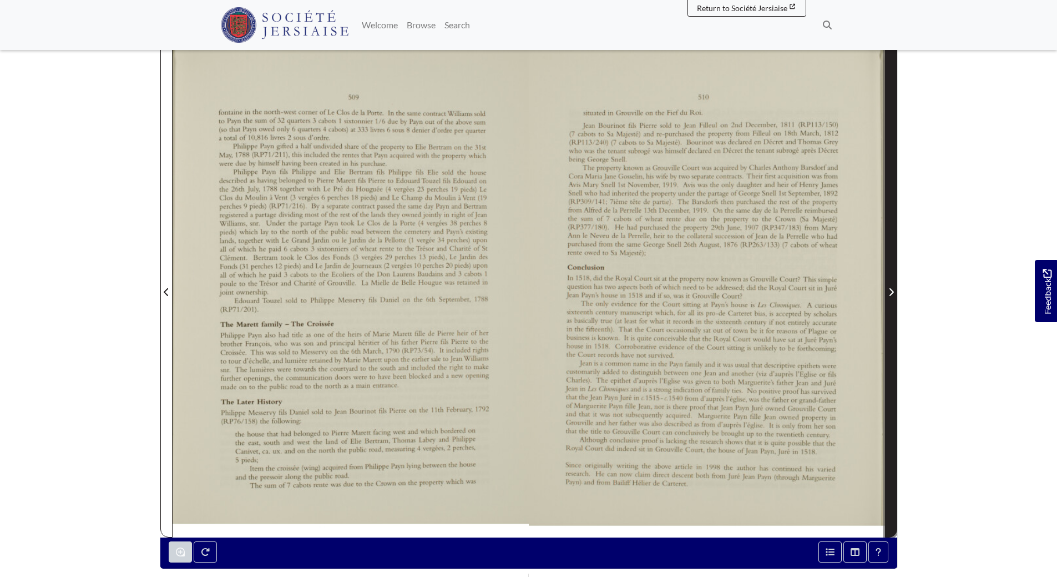
click at [892, 291] on icon "Next Page" at bounding box center [891, 292] width 4 height 8
click at [891, 291] on icon "Next Page" at bounding box center [891, 291] width 6 height 9
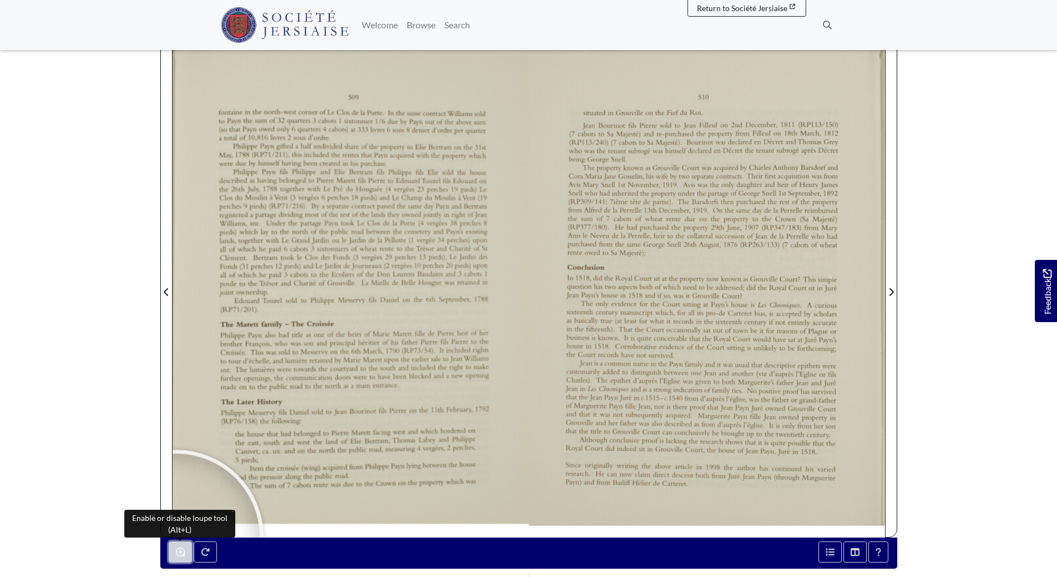
click at [178, 556] on icon "Enable or disable loupe tool (Alt+L)" at bounding box center [180, 551] width 9 height 9
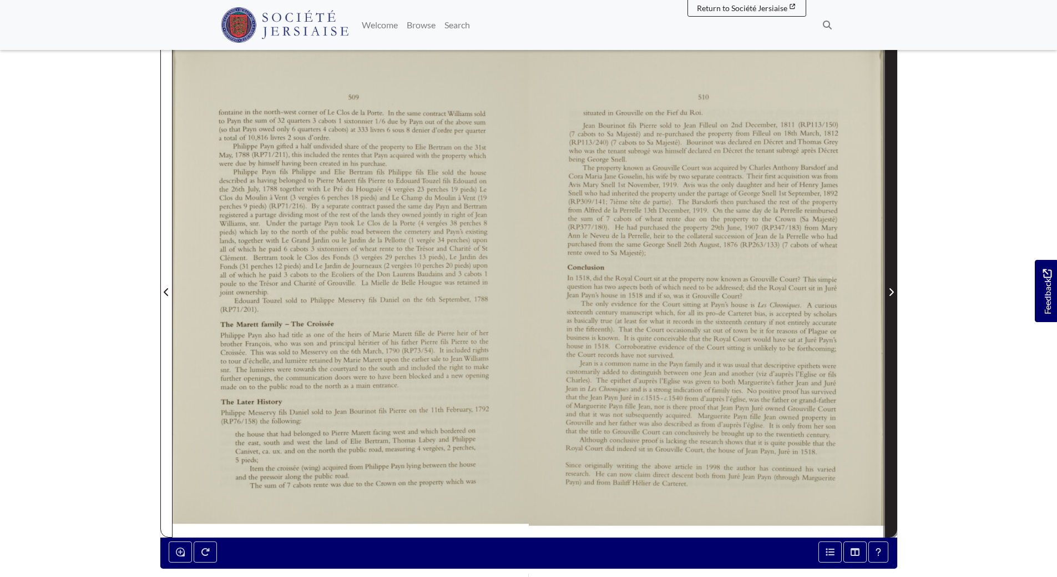
click at [891, 290] on icon "Next Page" at bounding box center [891, 292] width 4 height 8
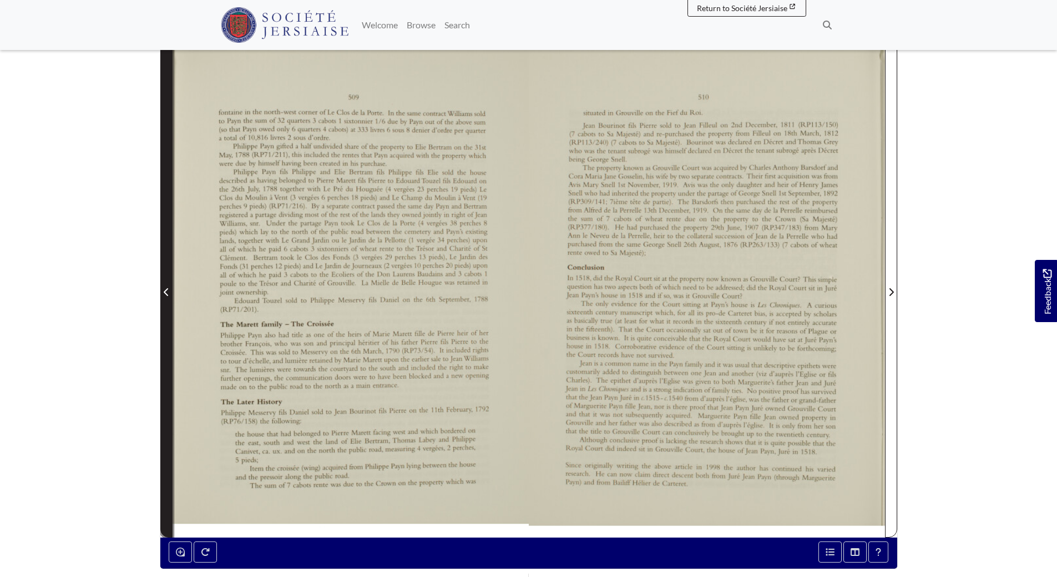
click at [165, 293] on icon "Previous Page" at bounding box center [166, 292] width 4 height 8
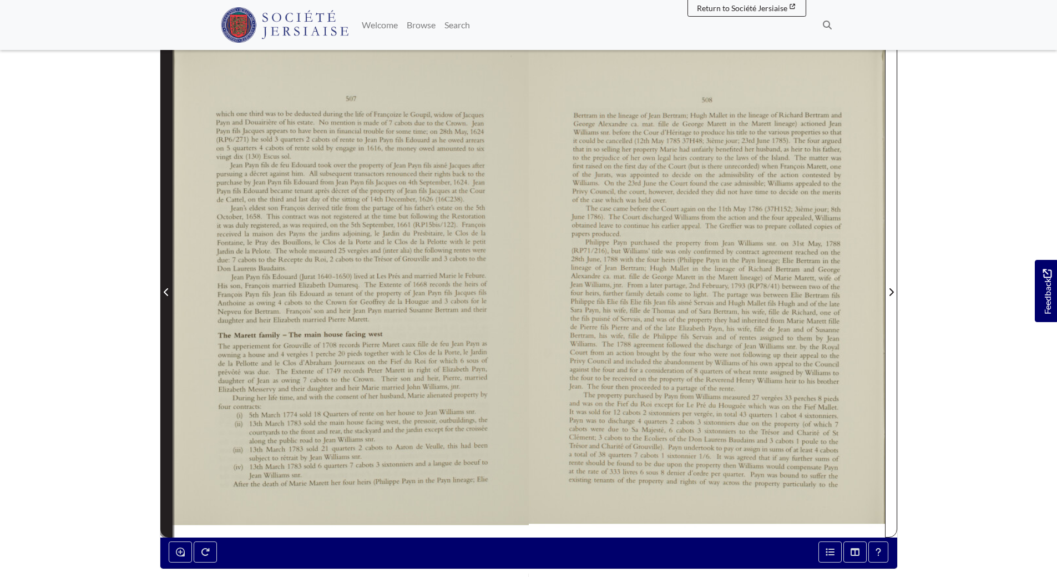
click at [165, 292] on icon "Previous Page" at bounding box center [166, 292] width 4 height 8
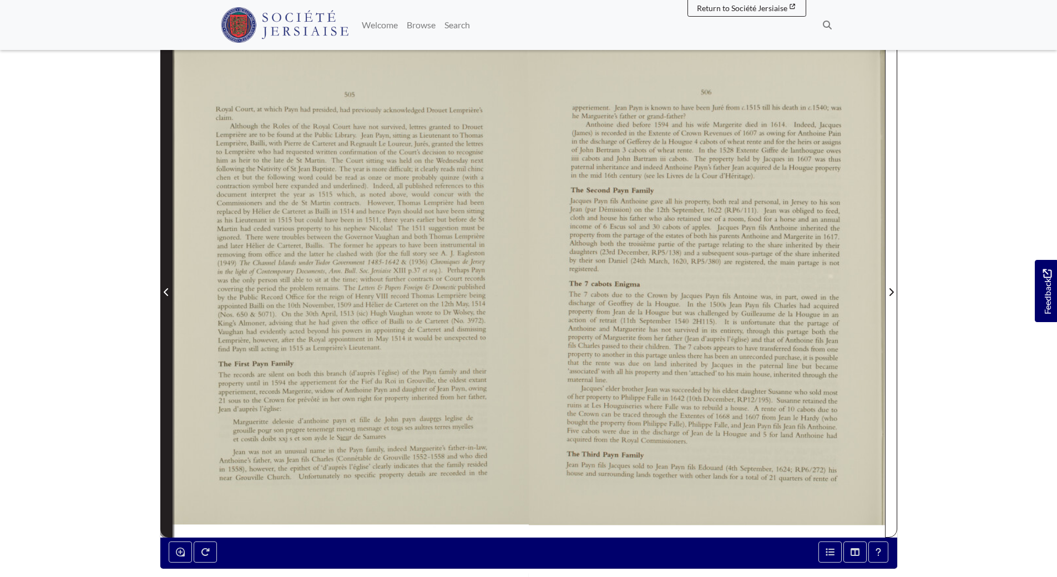
click at [165, 292] on icon "Previous Page" at bounding box center [166, 292] width 4 height 8
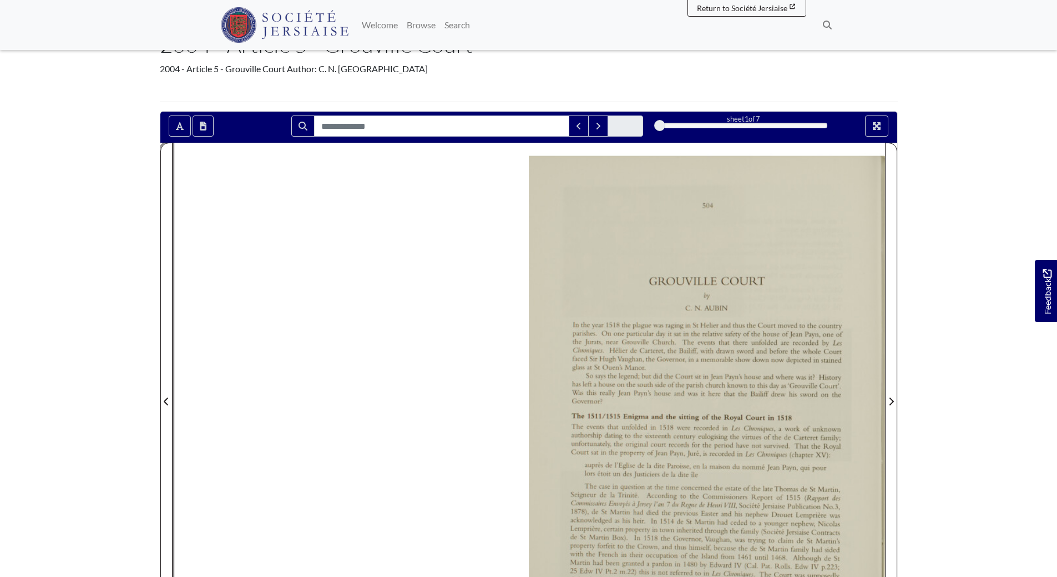
scroll to position [72, 0]
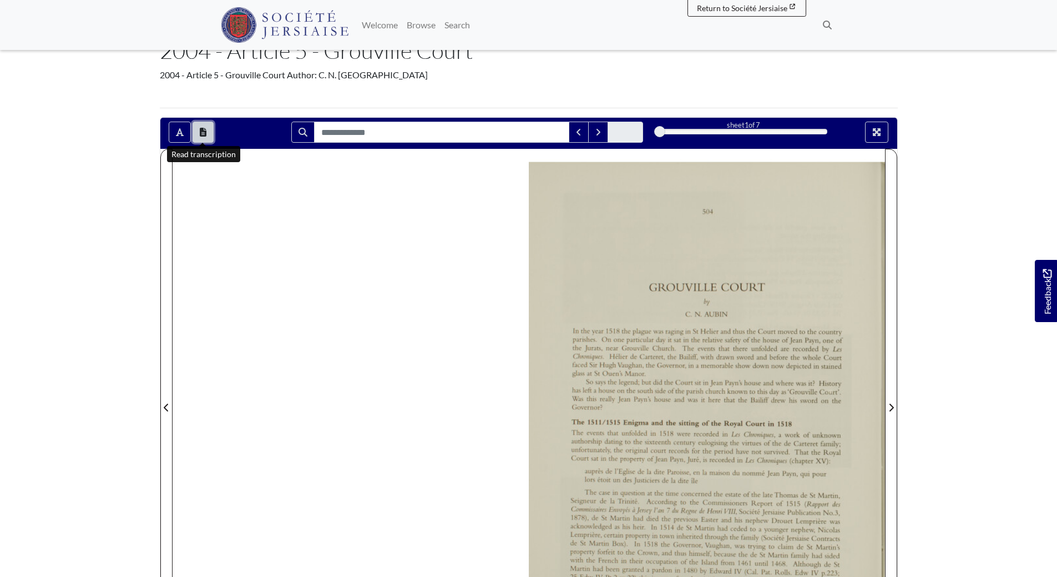
click at [200, 133] on icon "Open transcription window" at bounding box center [203, 132] width 7 height 9
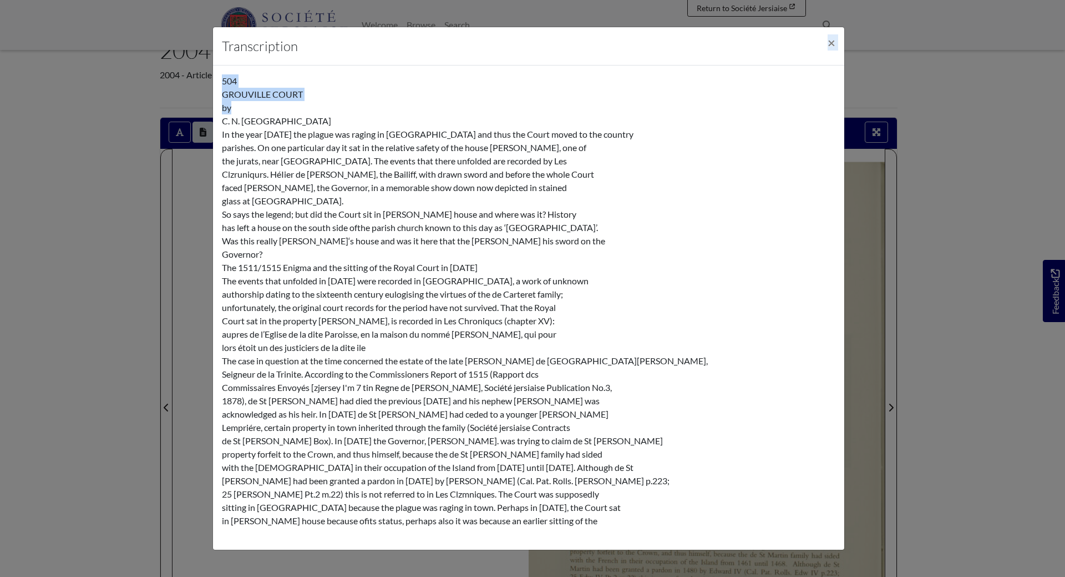
drag, startPoint x: 625, startPoint y: 42, endPoint x: 623, endPoint y: 95, distance: 53.3
click at [623, 108] on div "Transcription × 504 GROUVILLE COURT by C. N. AUBIN In the year 1518 the plague …" at bounding box center [529, 288] width 633 height 523
click at [891, 91] on div "Transcription × 504 GROUVILLE COURT by C. N. AUBIN In the year 1518 the plague …" at bounding box center [532, 288] width 1065 height 577
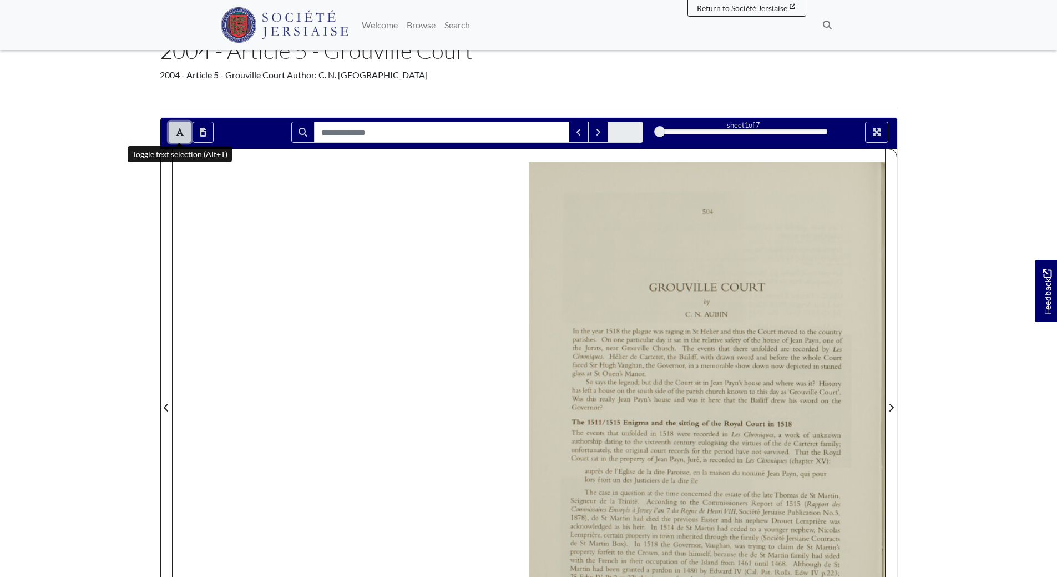
click at [180, 134] on icon "Toggle text selection (Alt+T)" at bounding box center [180, 132] width 8 height 8
click at [179, 129] on icon "Toggle text selection (Alt+T)" at bounding box center [180, 132] width 8 height 8
click at [120, 214] on body "Menu" at bounding box center [528, 424] width 1057 height 993
click at [182, 132] on icon "Toggle text selection (Alt+T)" at bounding box center [180, 132] width 8 height 9
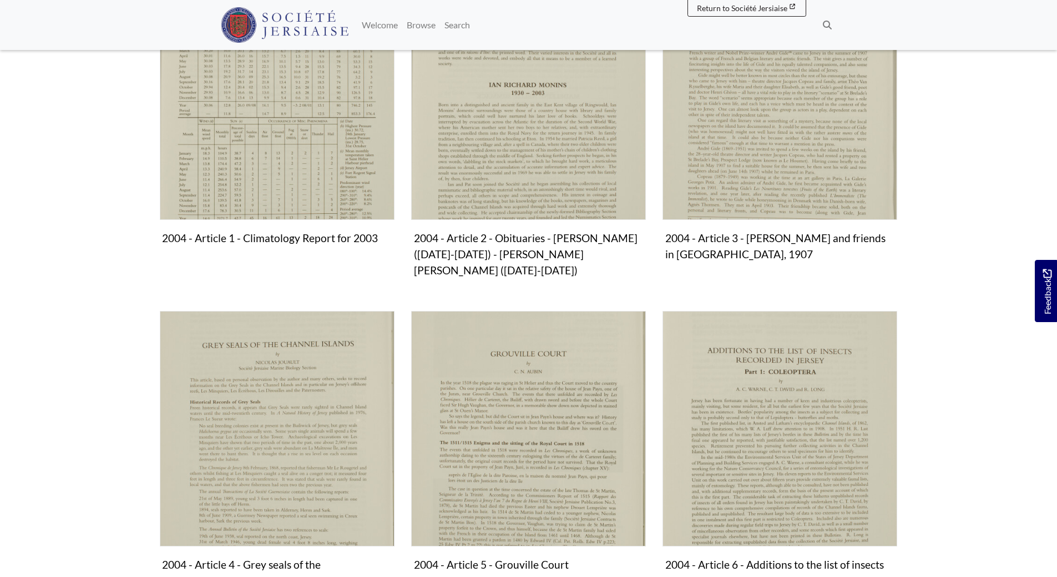
scroll to position [300, 0]
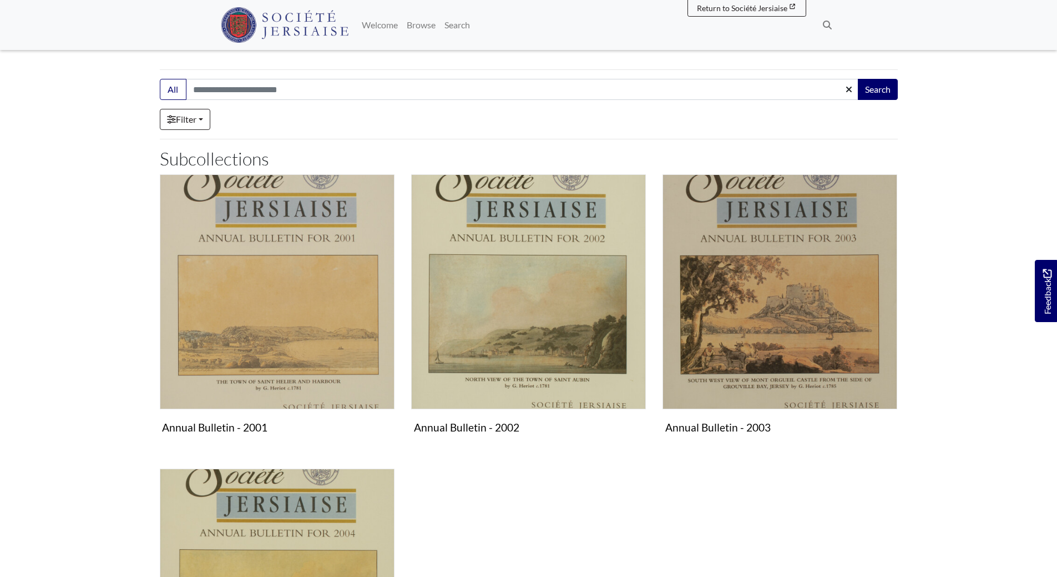
scroll to position [117, 0]
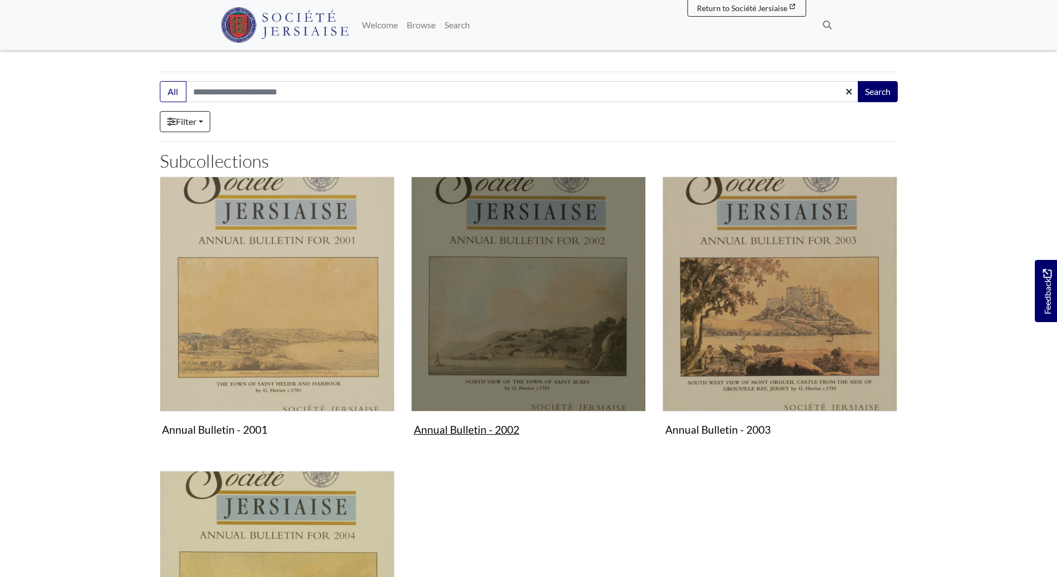
click at [479, 322] on img "Subcollection" at bounding box center [528, 293] width 235 height 235
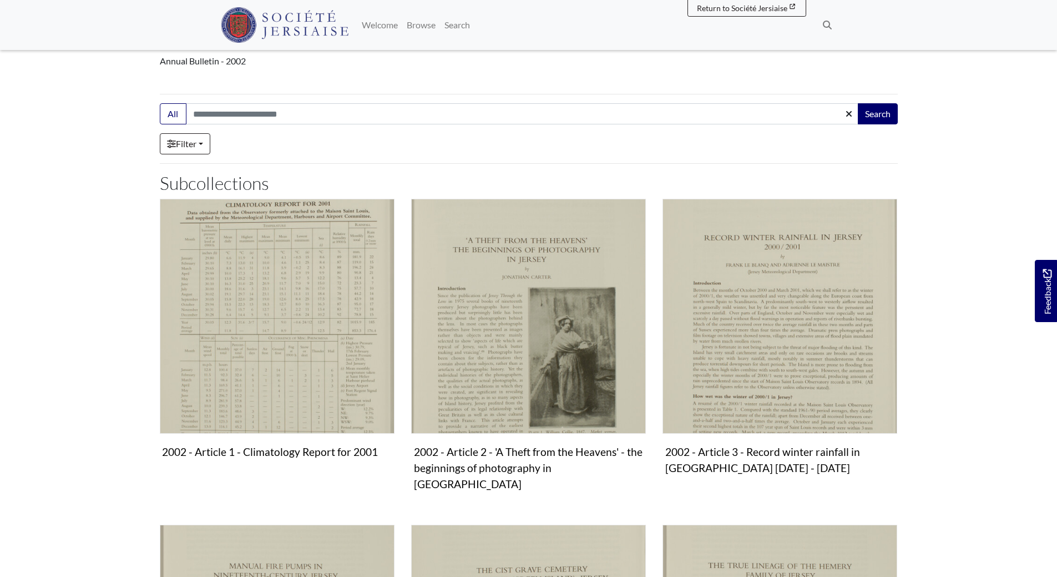
scroll to position [111, 0]
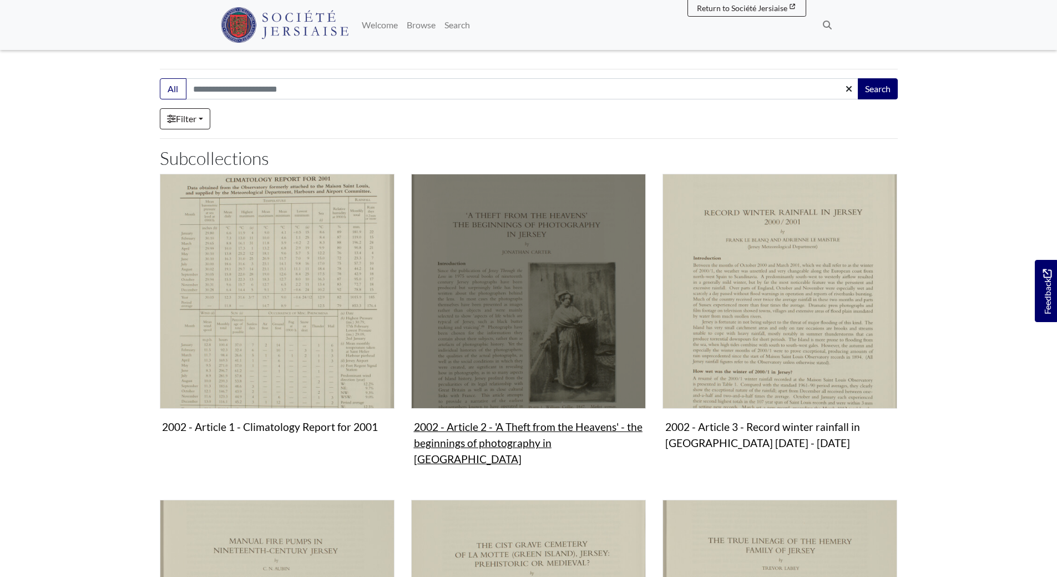
click at [489, 309] on img "Subcollection" at bounding box center [528, 291] width 235 height 235
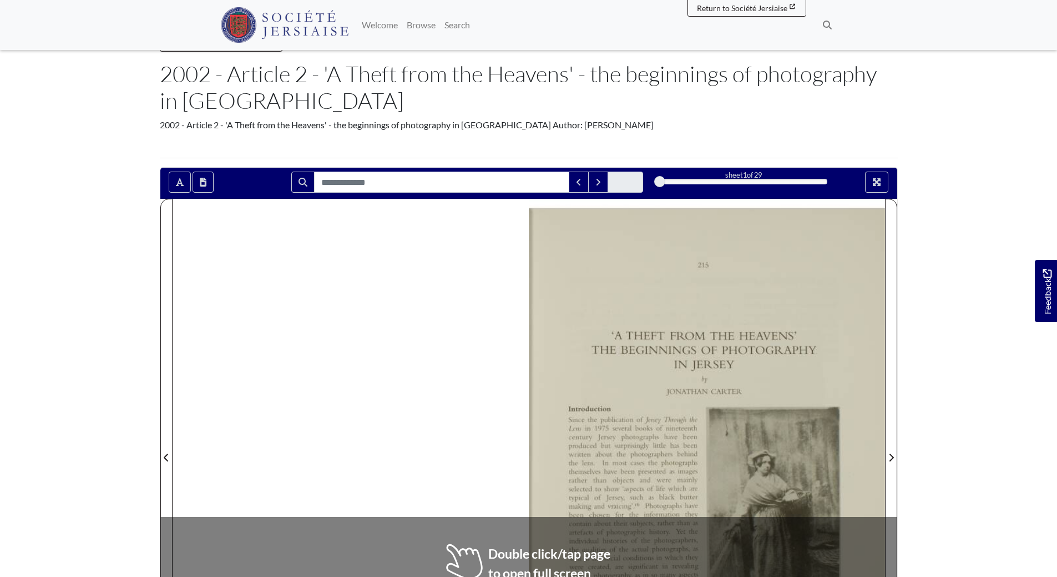
scroll to position [25, 0]
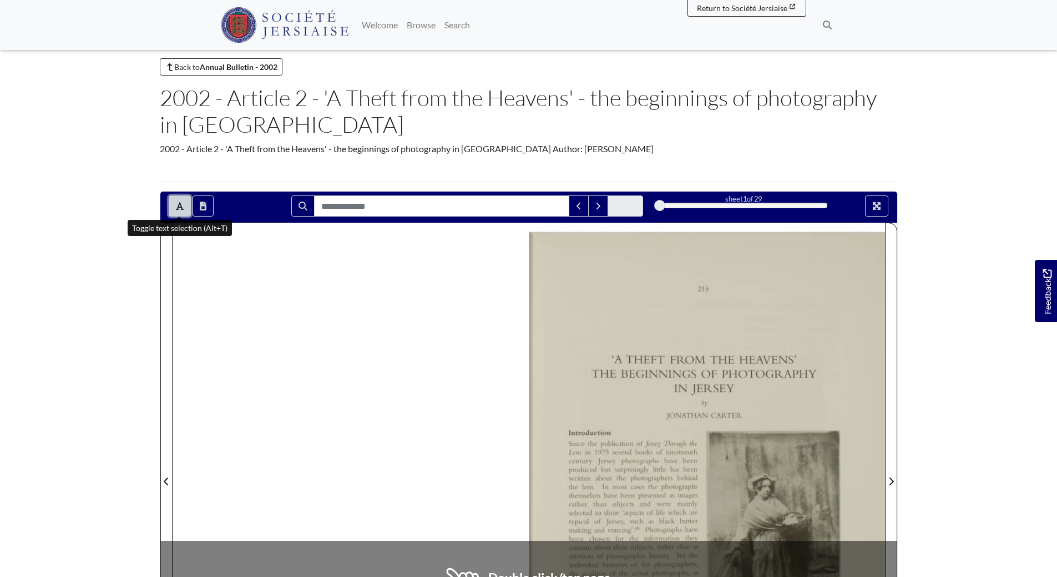
click at [179, 202] on icon "Toggle text selection (Alt+T)" at bounding box center [180, 205] width 8 height 9
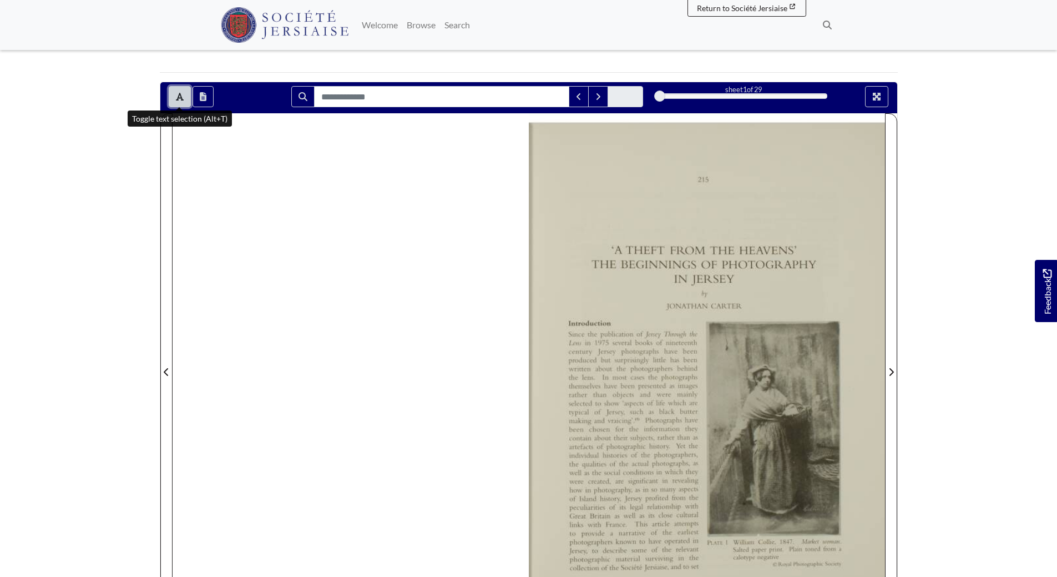
scroll to position [129, 0]
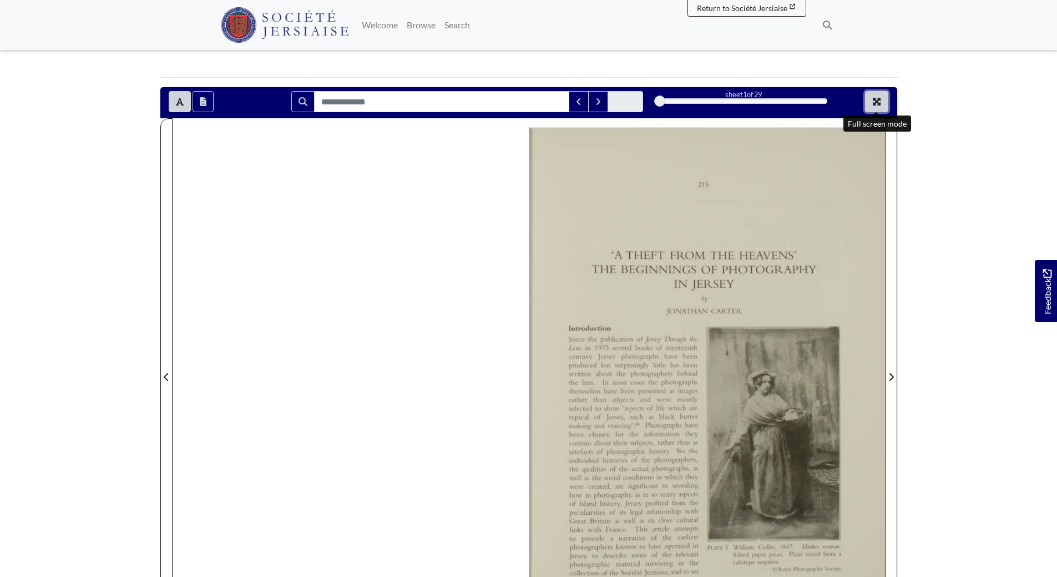
click at [875, 100] on icon "Full screen mode" at bounding box center [877, 102] width 8 height 8
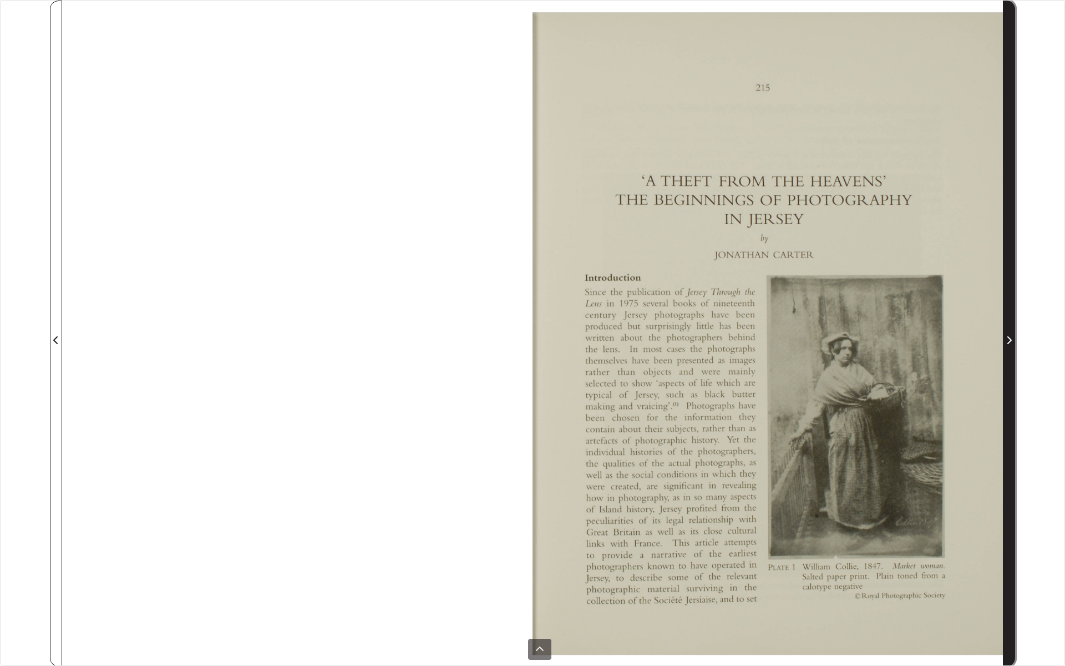
click at [1008, 340] on icon "Next Page" at bounding box center [1010, 340] width 6 height 9
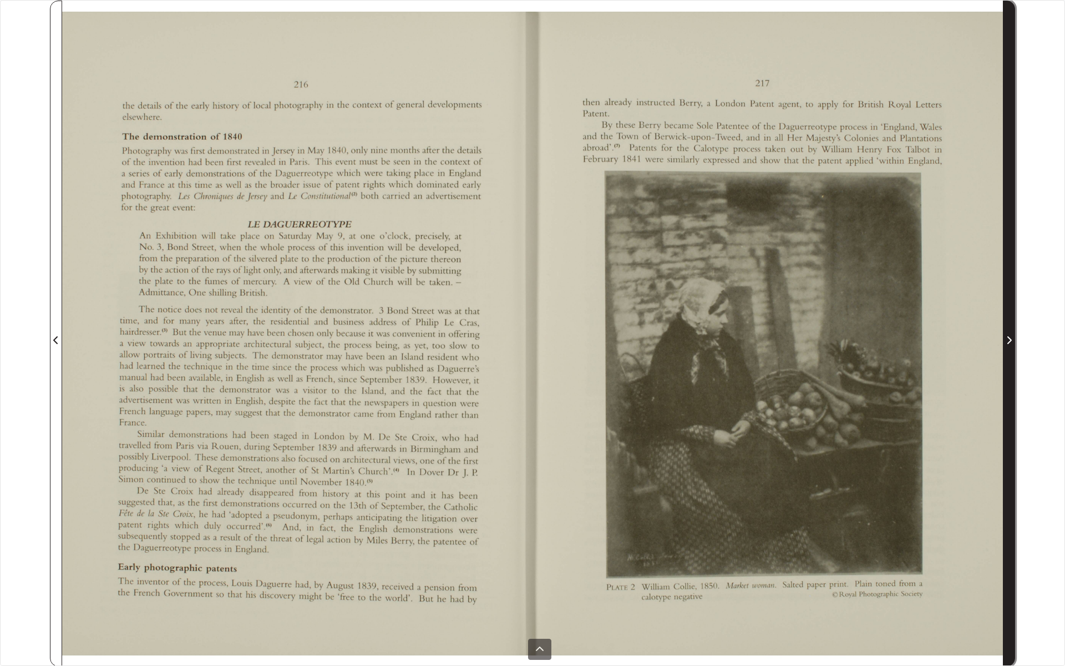
click at [1009, 340] on icon "Next Page" at bounding box center [1010, 340] width 6 height 9
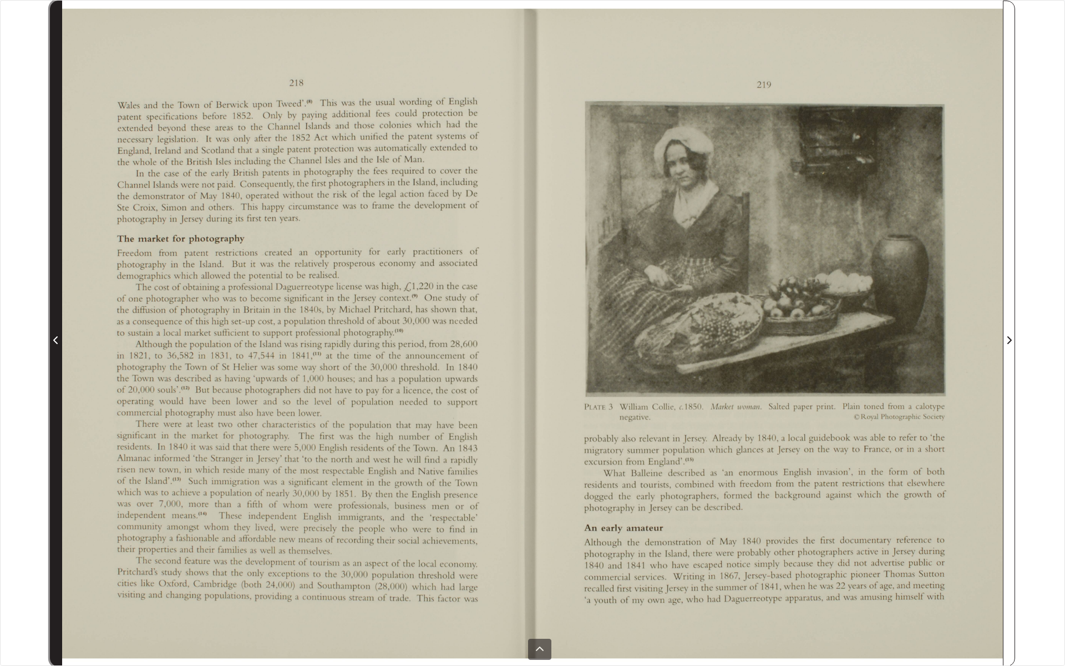
click at [55, 341] on icon "Previous Page" at bounding box center [56, 340] width 6 height 9
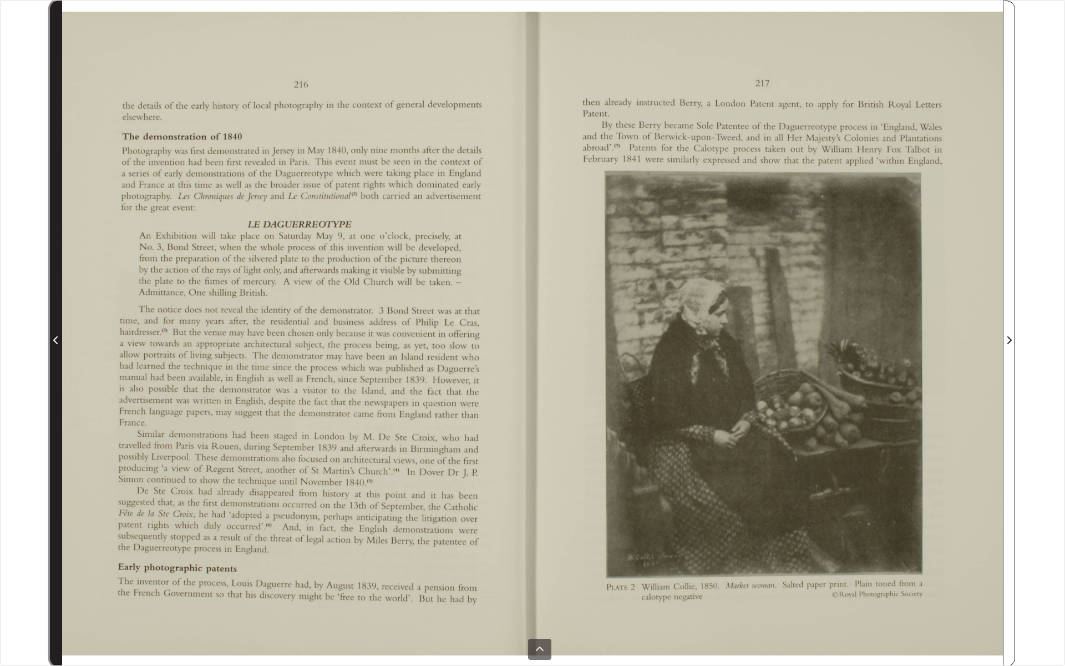
click at [55, 340] on icon "Previous Page" at bounding box center [56, 340] width 6 height 9
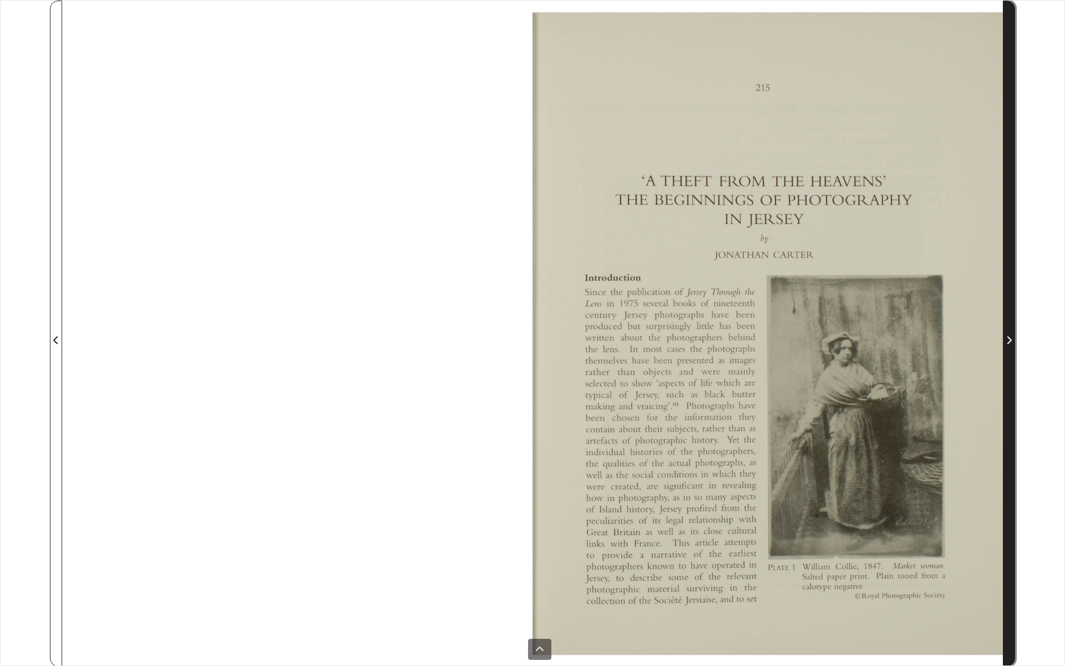
click at [1010, 339] on icon "Next Page" at bounding box center [1010, 340] width 4 height 8
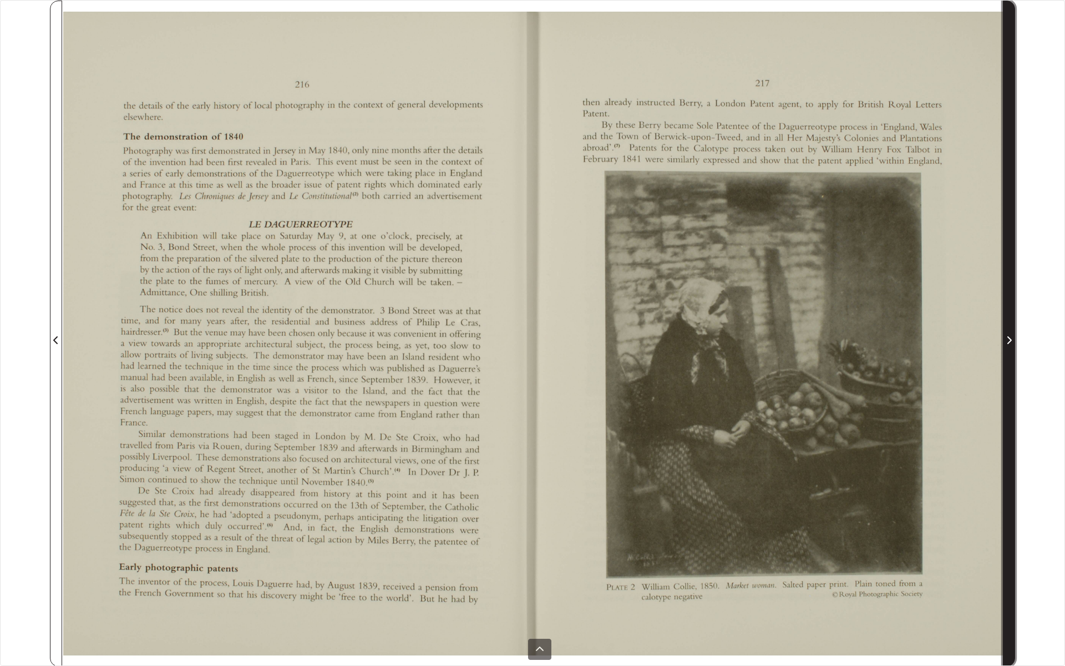
click at [1010, 339] on icon "Next Page" at bounding box center [1010, 340] width 4 height 8
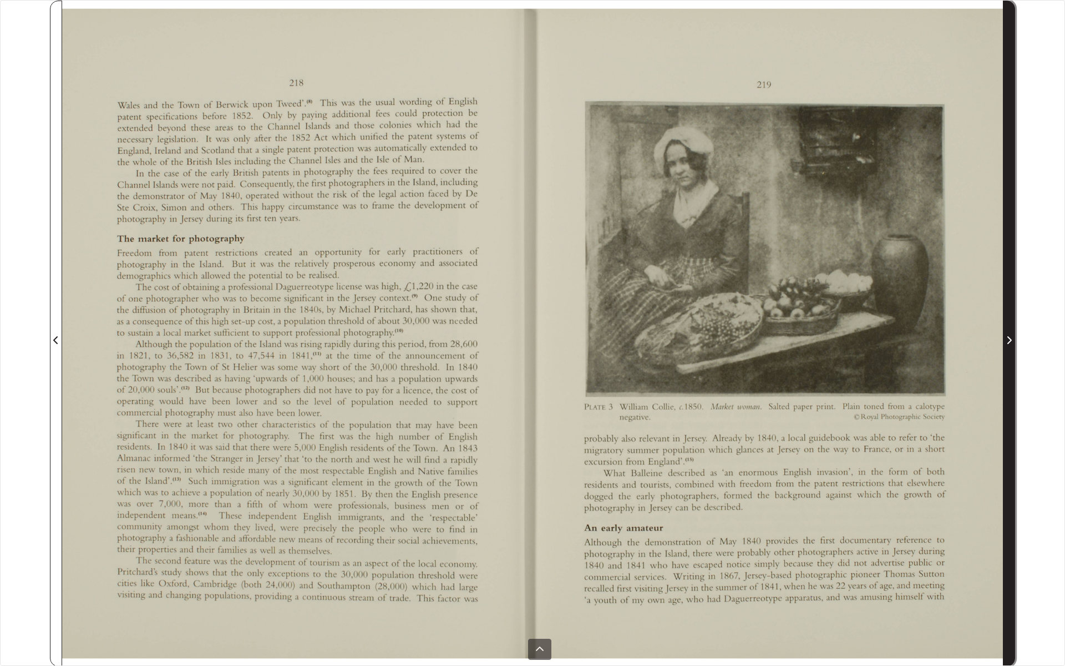
click at [1010, 339] on icon "Next Page" at bounding box center [1010, 340] width 4 height 8
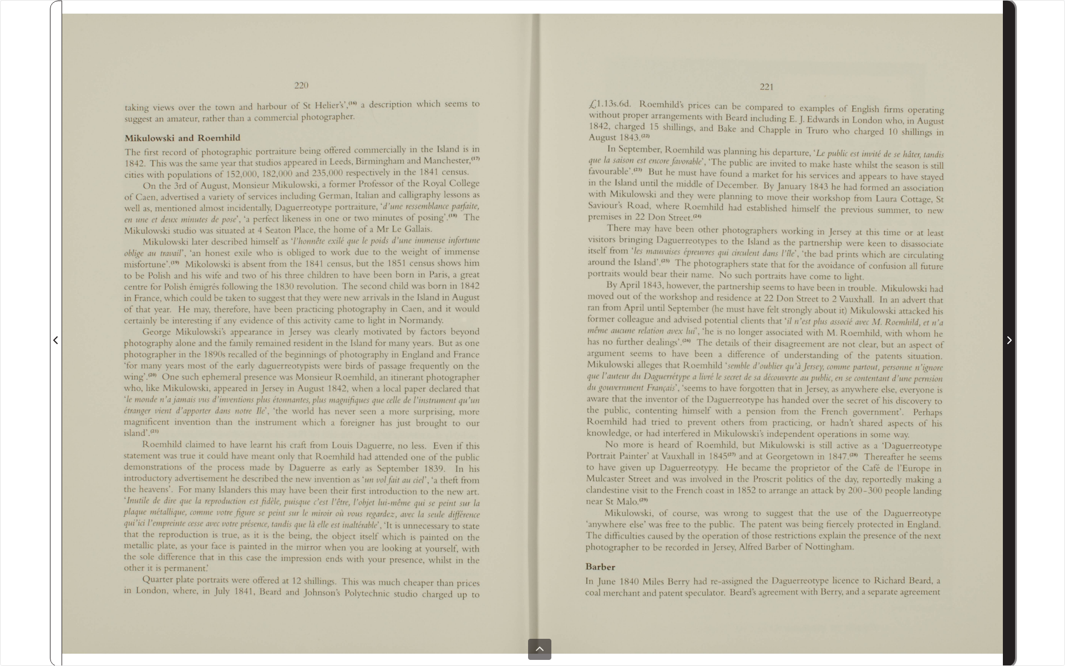
click at [1010, 340] on icon "Next Page" at bounding box center [1010, 340] width 6 height 9
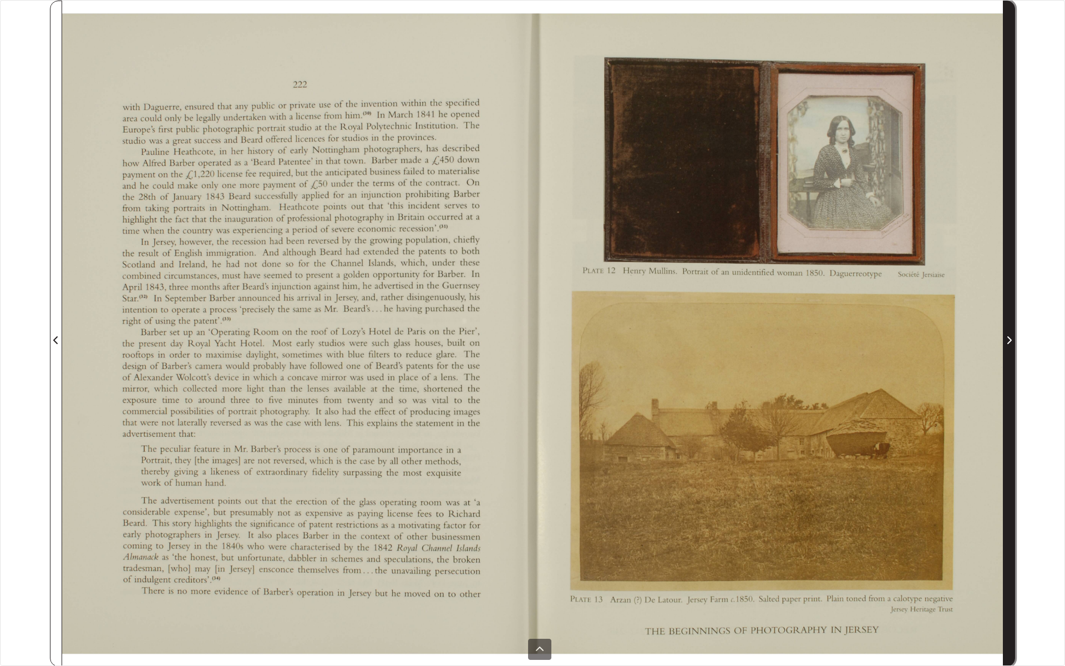
click at [1008, 340] on icon "Next Page" at bounding box center [1010, 340] width 6 height 9
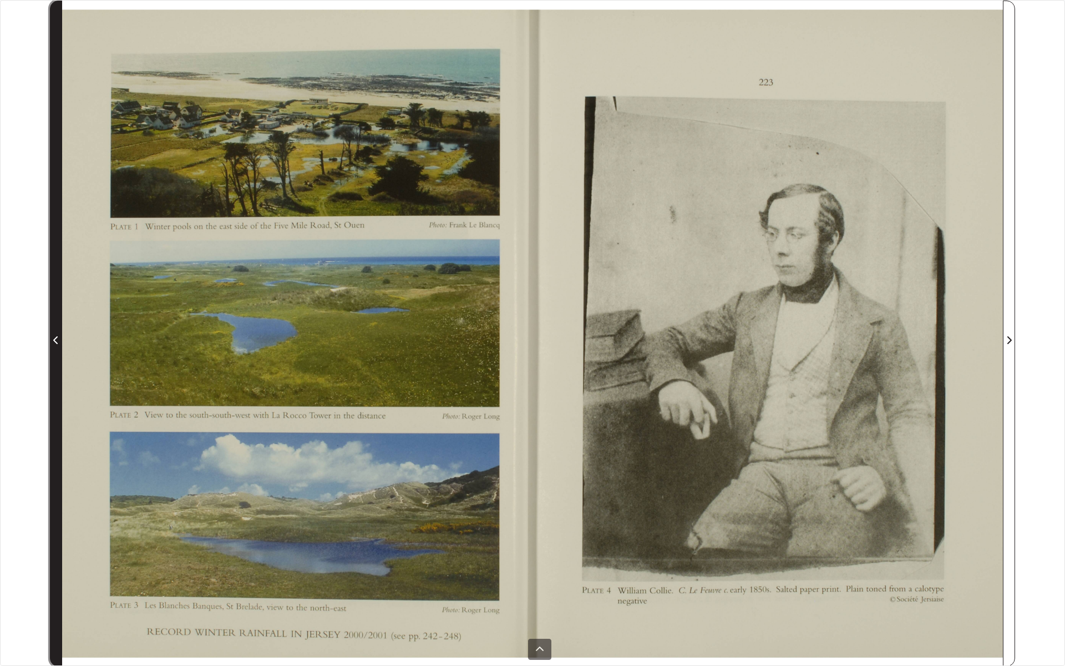
click at [54, 340] on icon "Previous Page" at bounding box center [55, 340] width 4 height 8
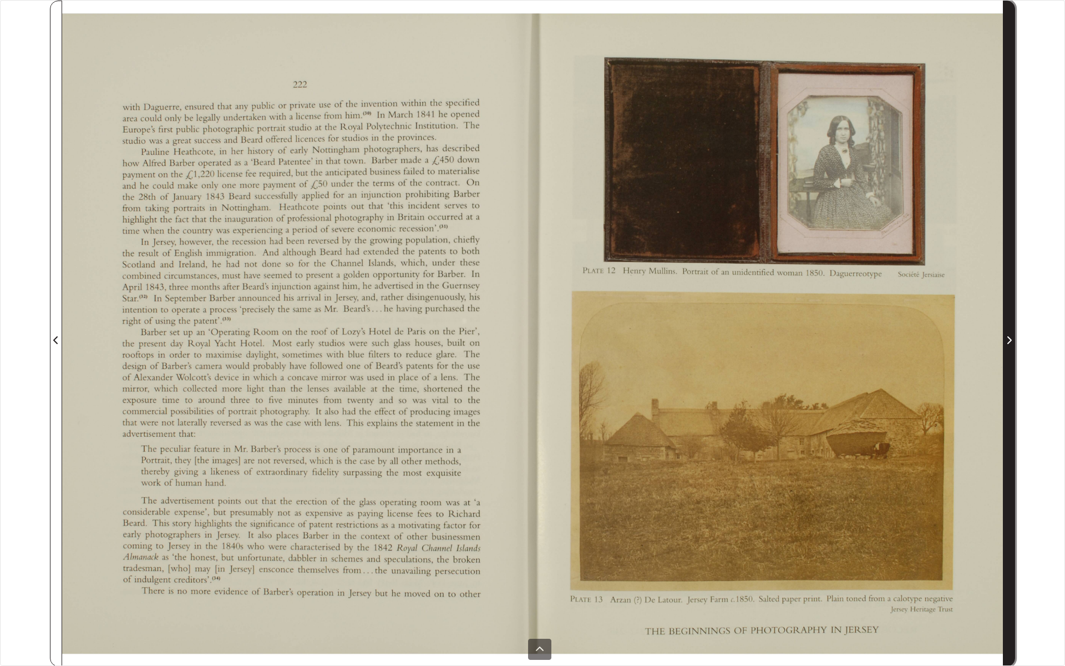
click at [1009, 340] on icon "Next Page" at bounding box center [1010, 340] width 6 height 9
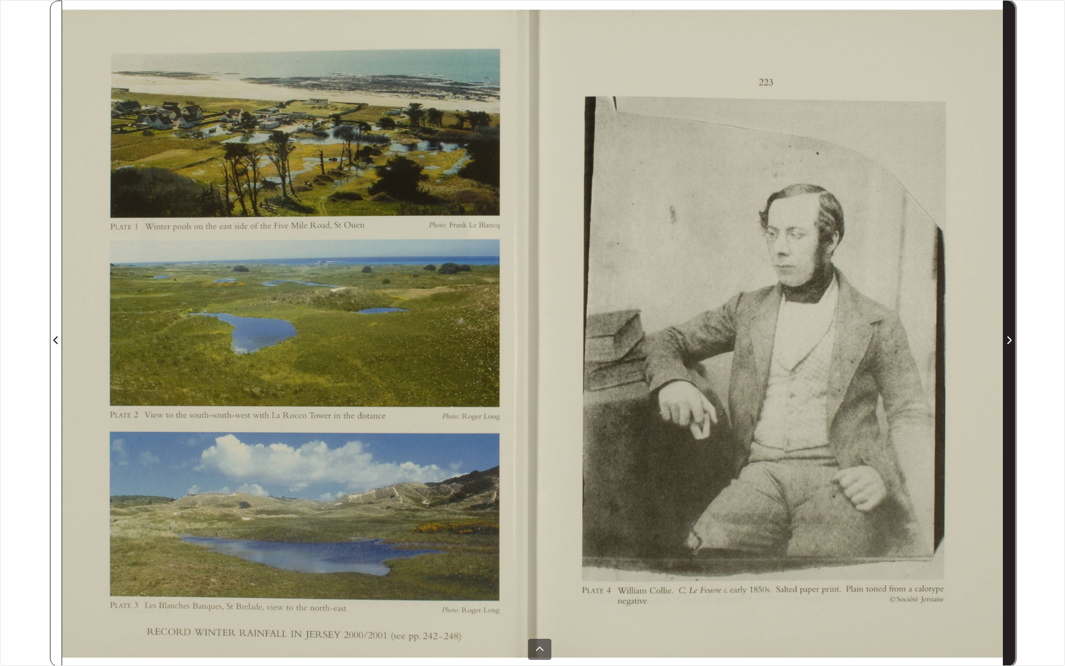
click at [1009, 340] on icon "Next Page" at bounding box center [1010, 340] width 6 height 9
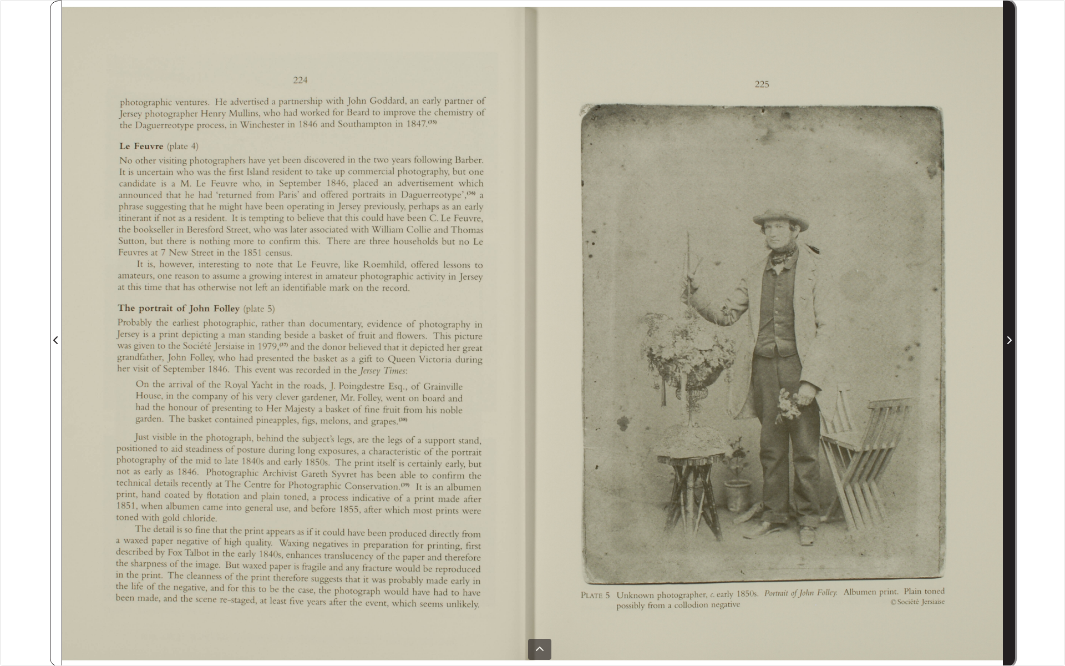
click at [1009, 337] on icon "Next Page" at bounding box center [1010, 340] width 4 height 8
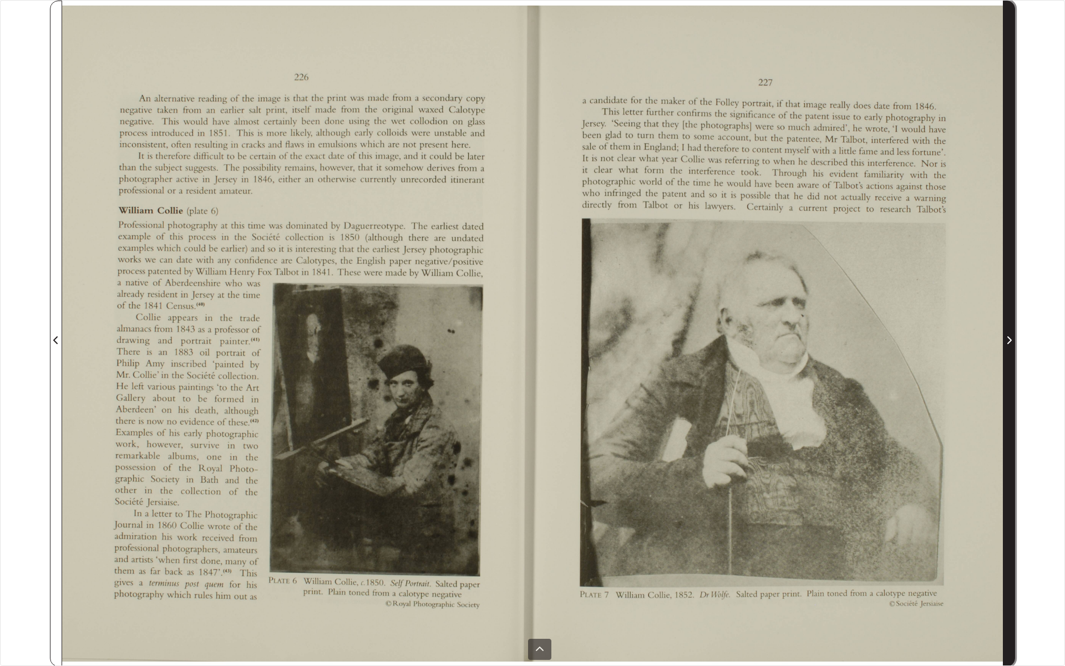
click at [1011, 339] on icon "Next Page" at bounding box center [1010, 340] width 4 height 8
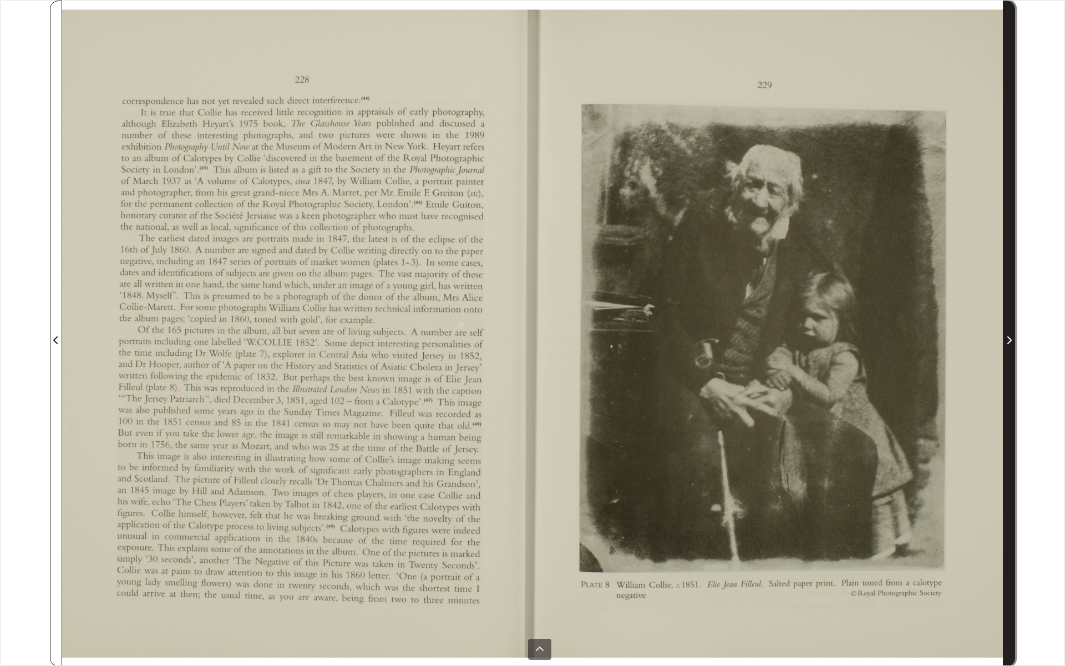
click at [1011, 340] on icon "Next Page" at bounding box center [1010, 340] width 4 height 8
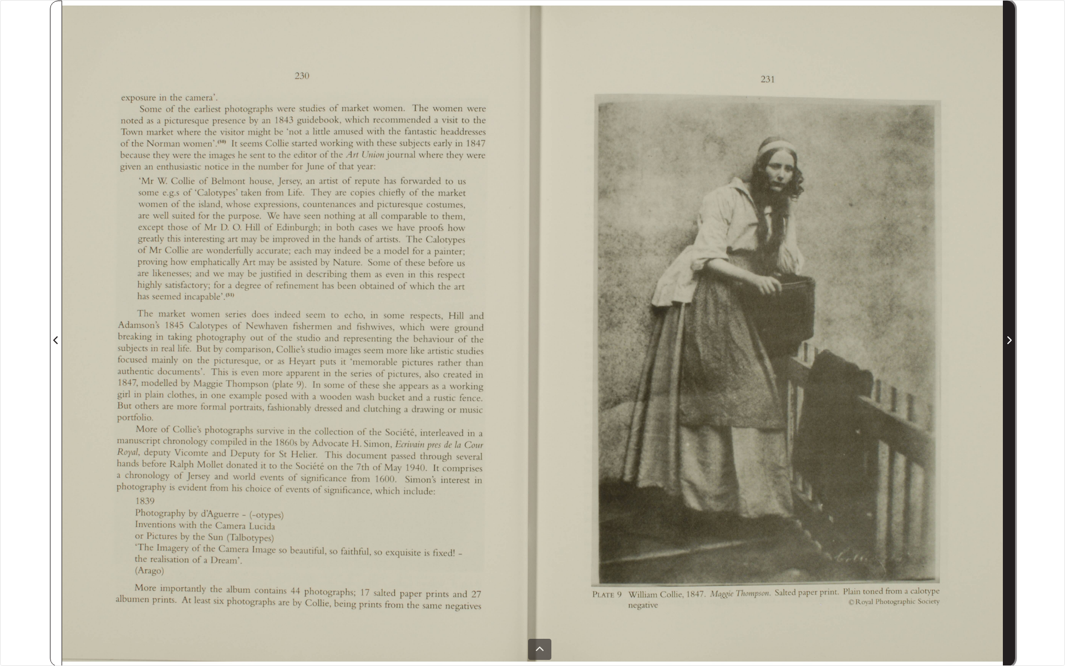
click at [1011, 340] on icon "Next Page" at bounding box center [1010, 340] width 6 height 9
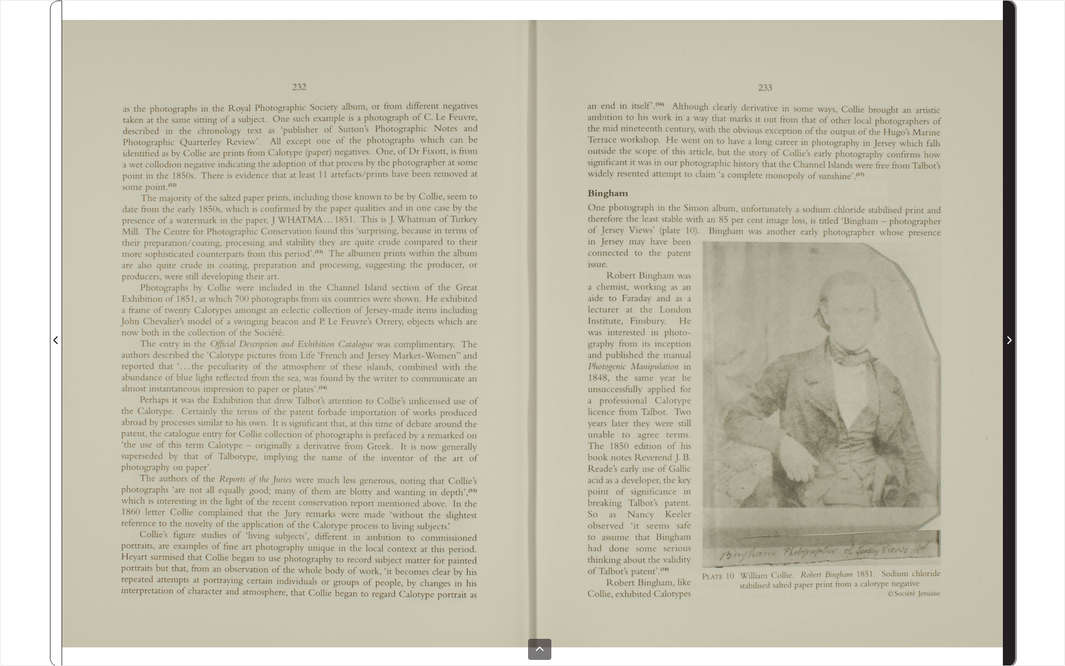
click at [1009, 341] on icon "Next Page" at bounding box center [1010, 340] width 6 height 9
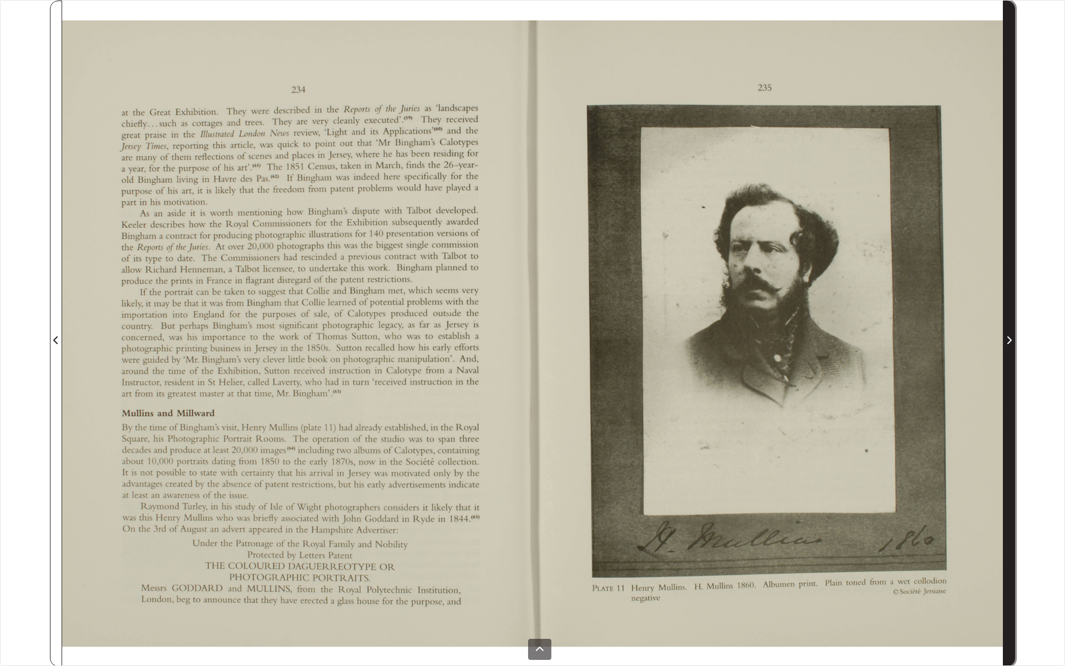
click at [1009, 341] on icon "Next Page" at bounding box center [1010, 340] width 6 height 9
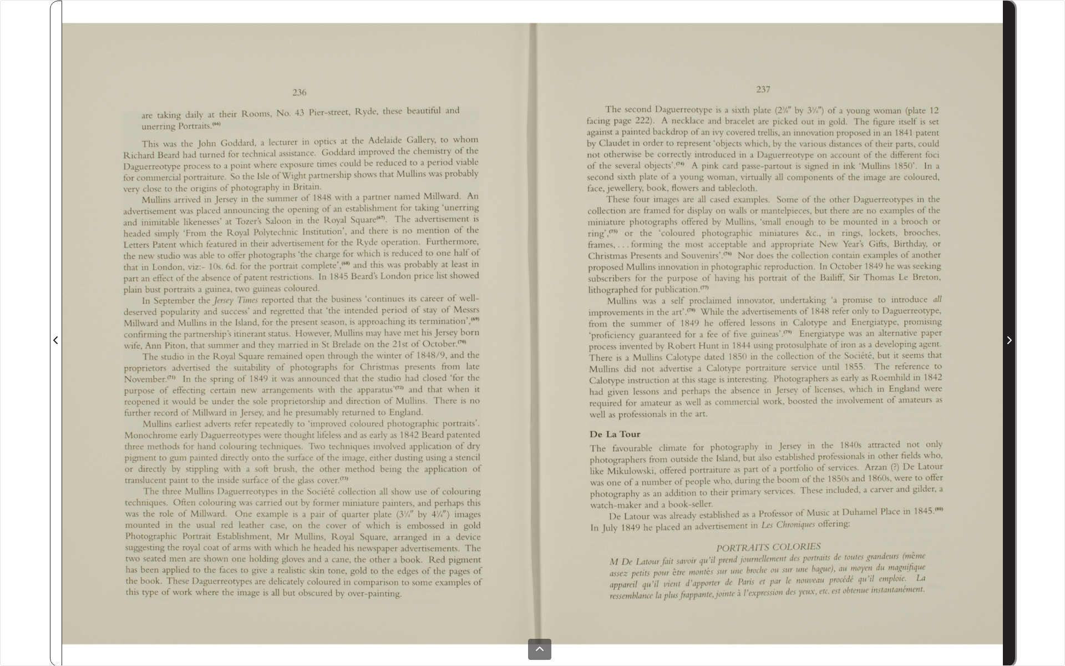
click at [1009, 340] on icon "Next Page" at bounding box center [1010, 340] width 6 height 9
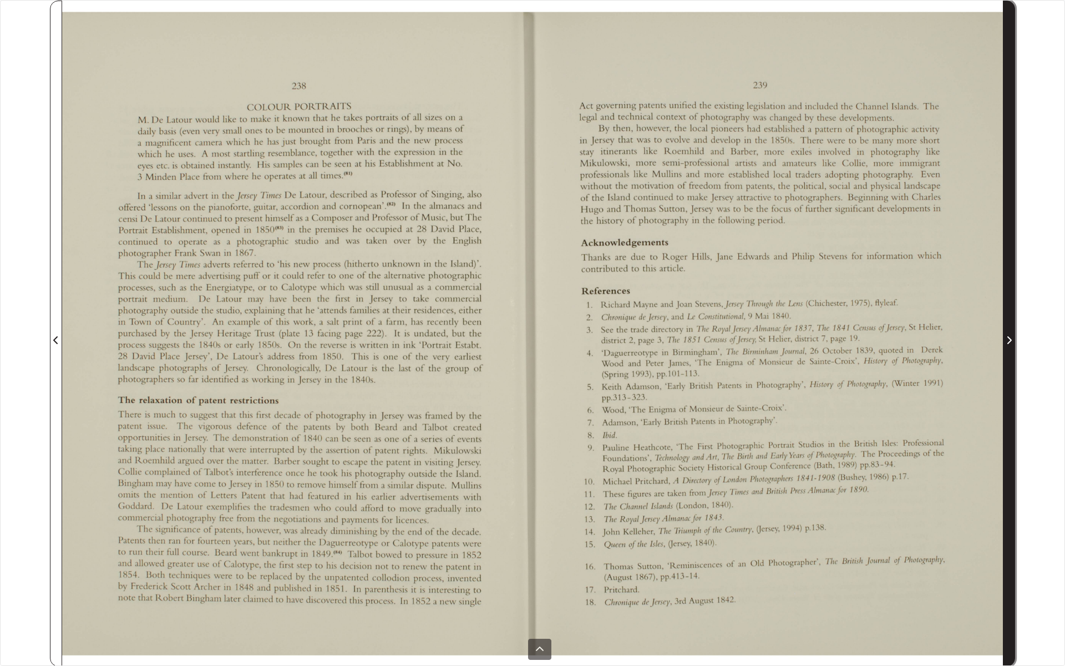
click at [1009, 340] on icon "Next Page" at bounding box center [1010, 340] width 6 height 9
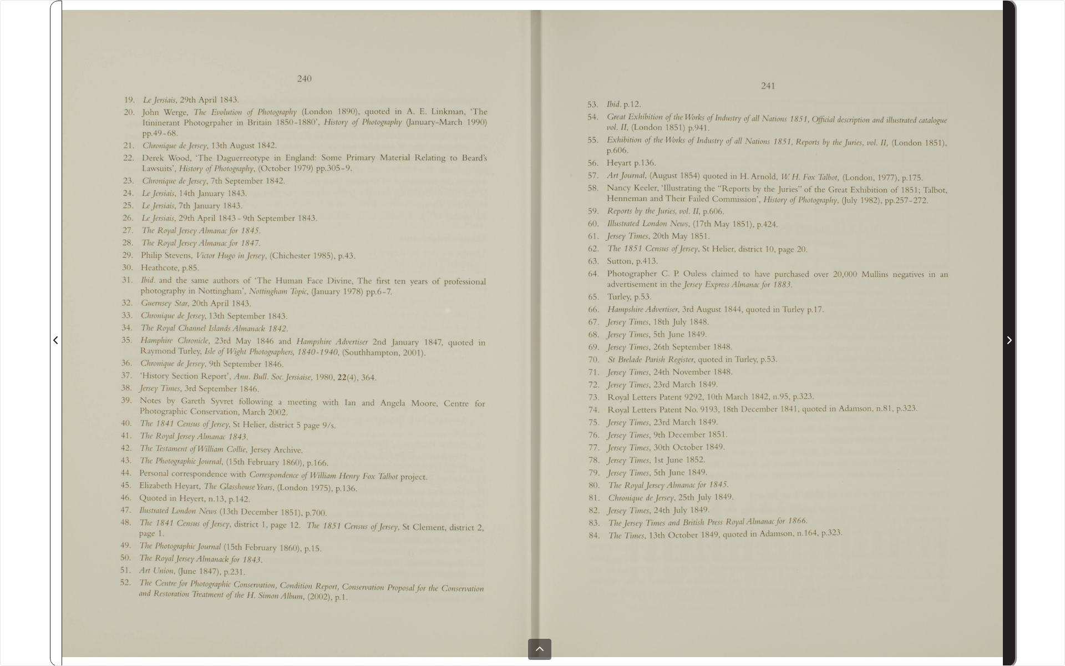
click at [1009, 340] on icon "Next Page" at bounding box center [1010, 340] width 6 height 9
